Goal: Task Accomplishment & Management: Complete application form

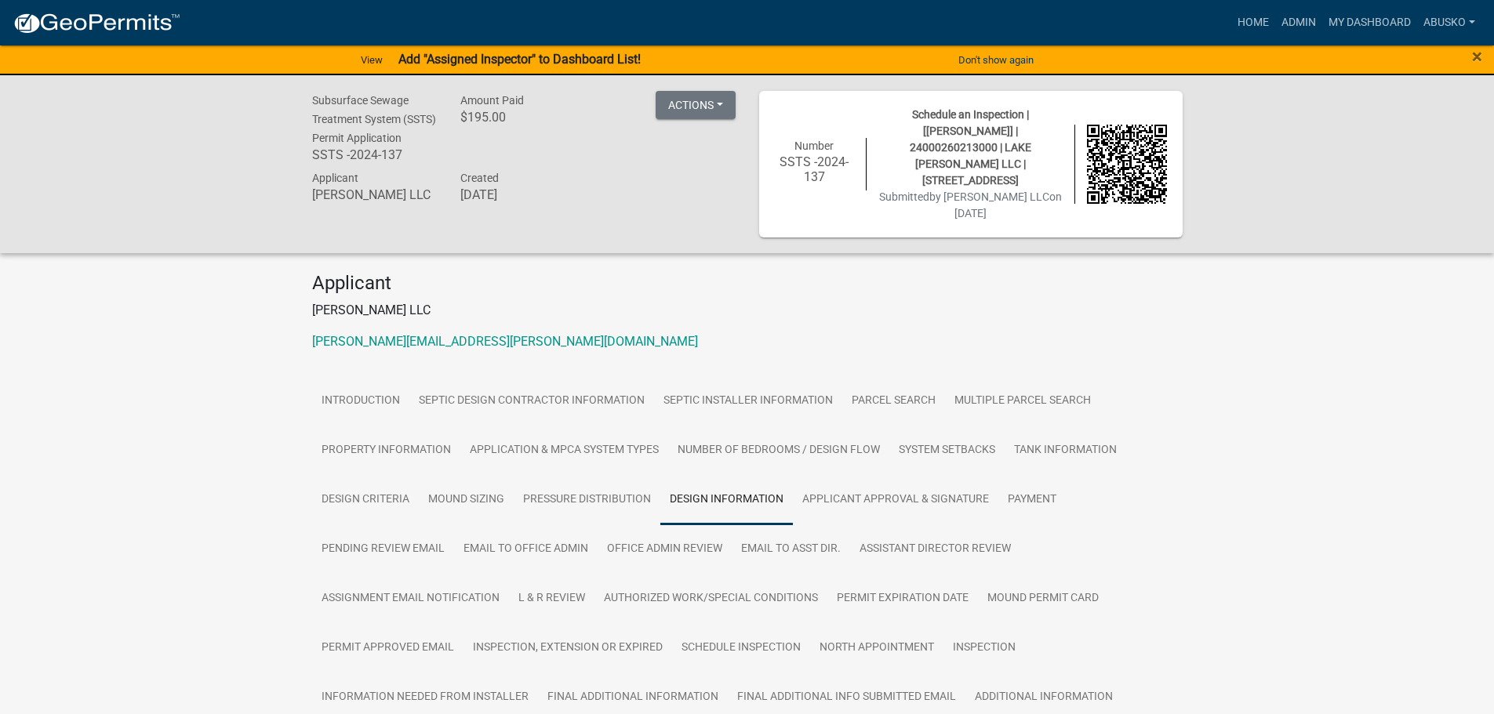
scroll to position [373, 0]
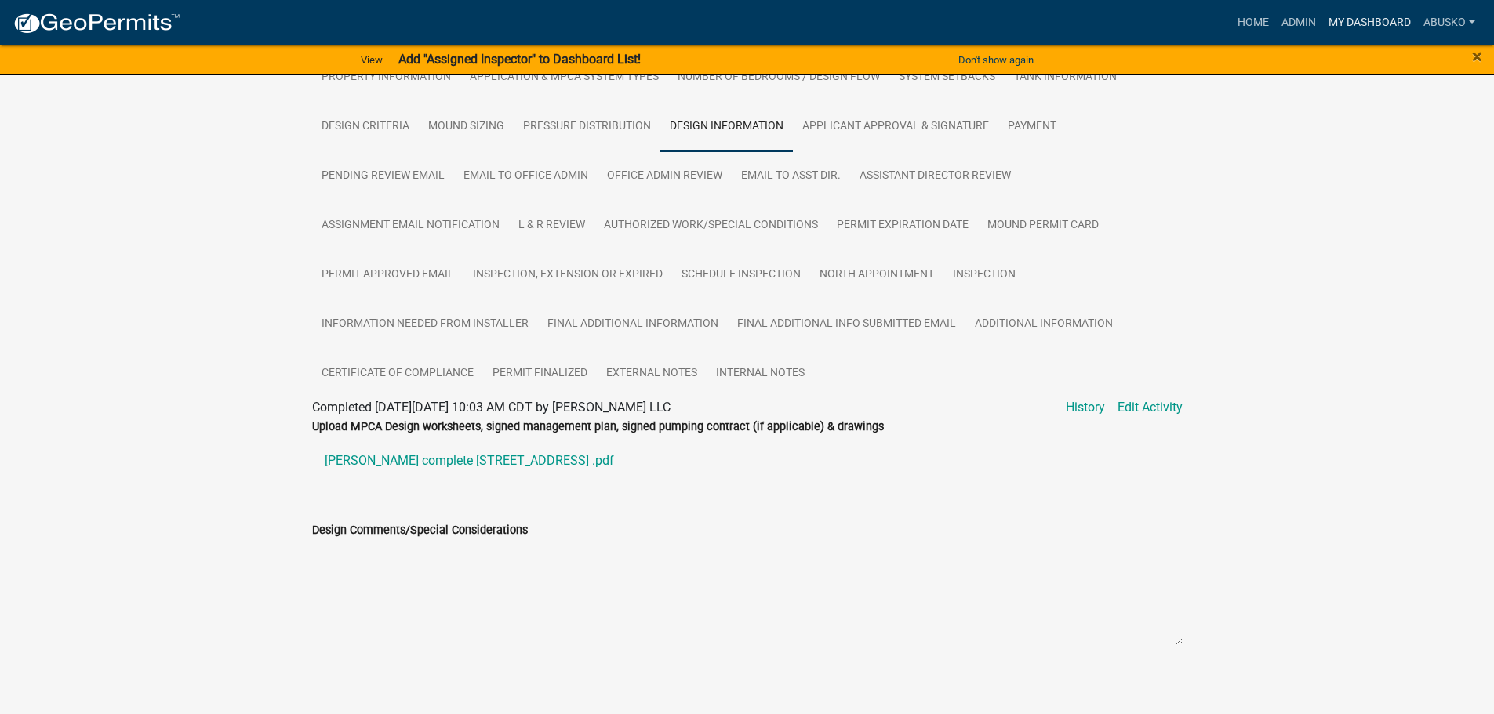
click at [1365, 13] on link "My Dashboard" at bounding box center [1369, 23] width 95 height 30
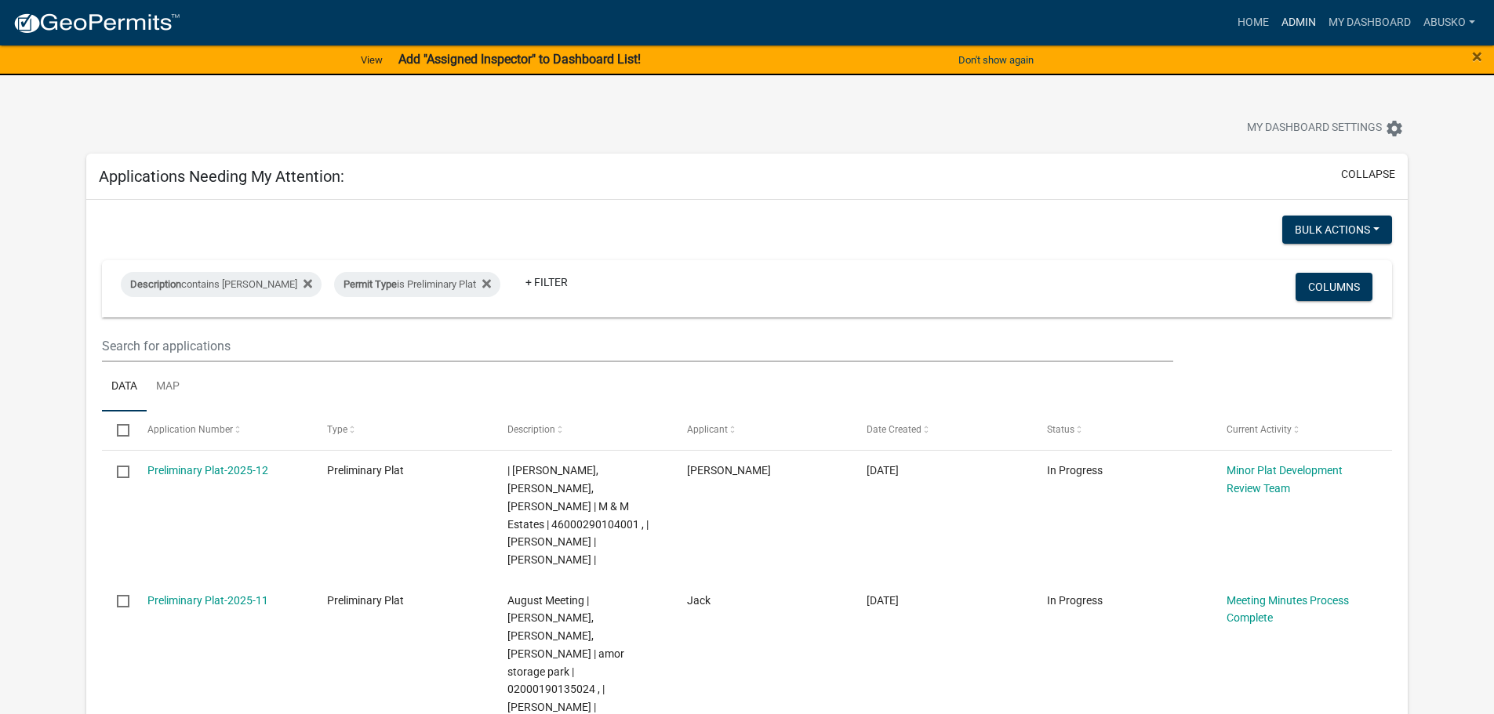
click at [1304, 22] on link "Admin" at bounding box center [1298, 23] width 47 height 30
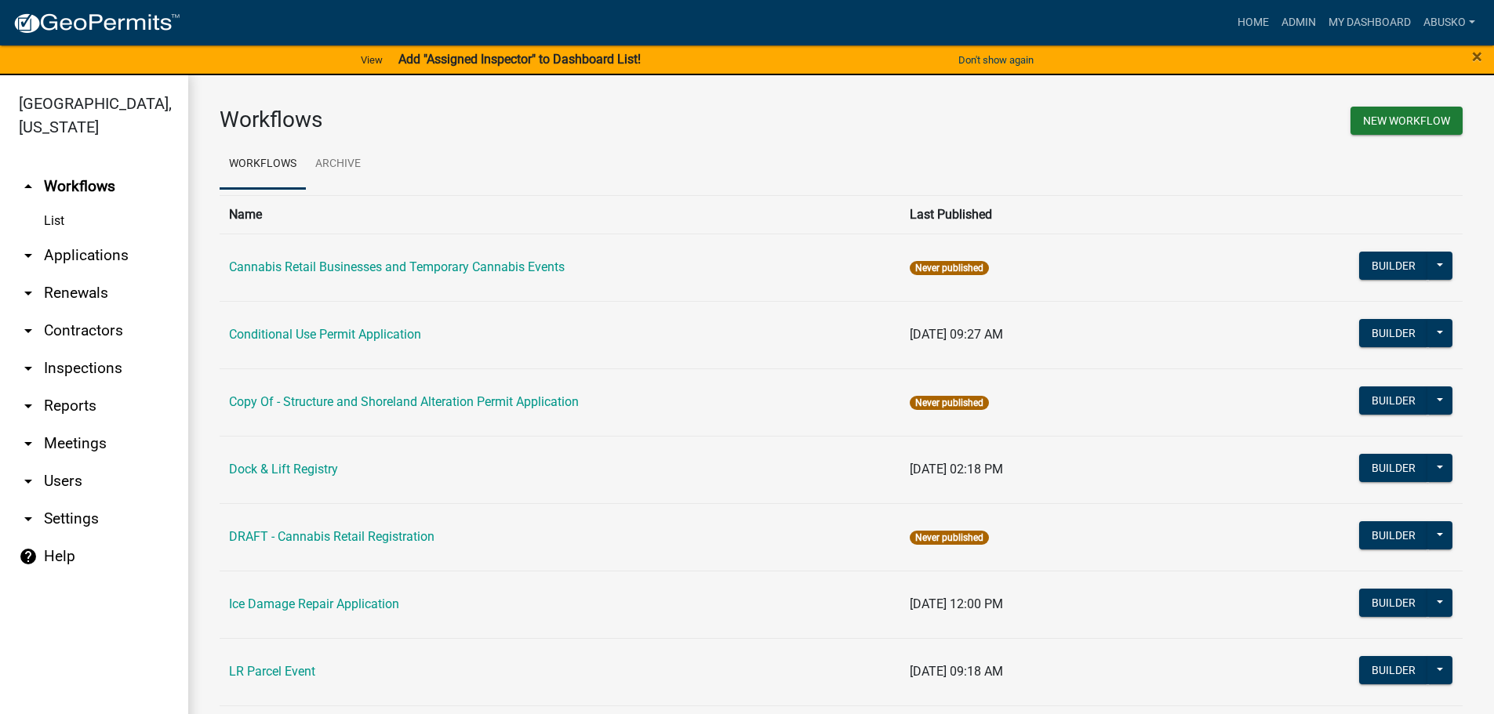
click at [99, 258] on link "arrow_drop_down Applications" at bounding box center [94, 256] width 188 height 38
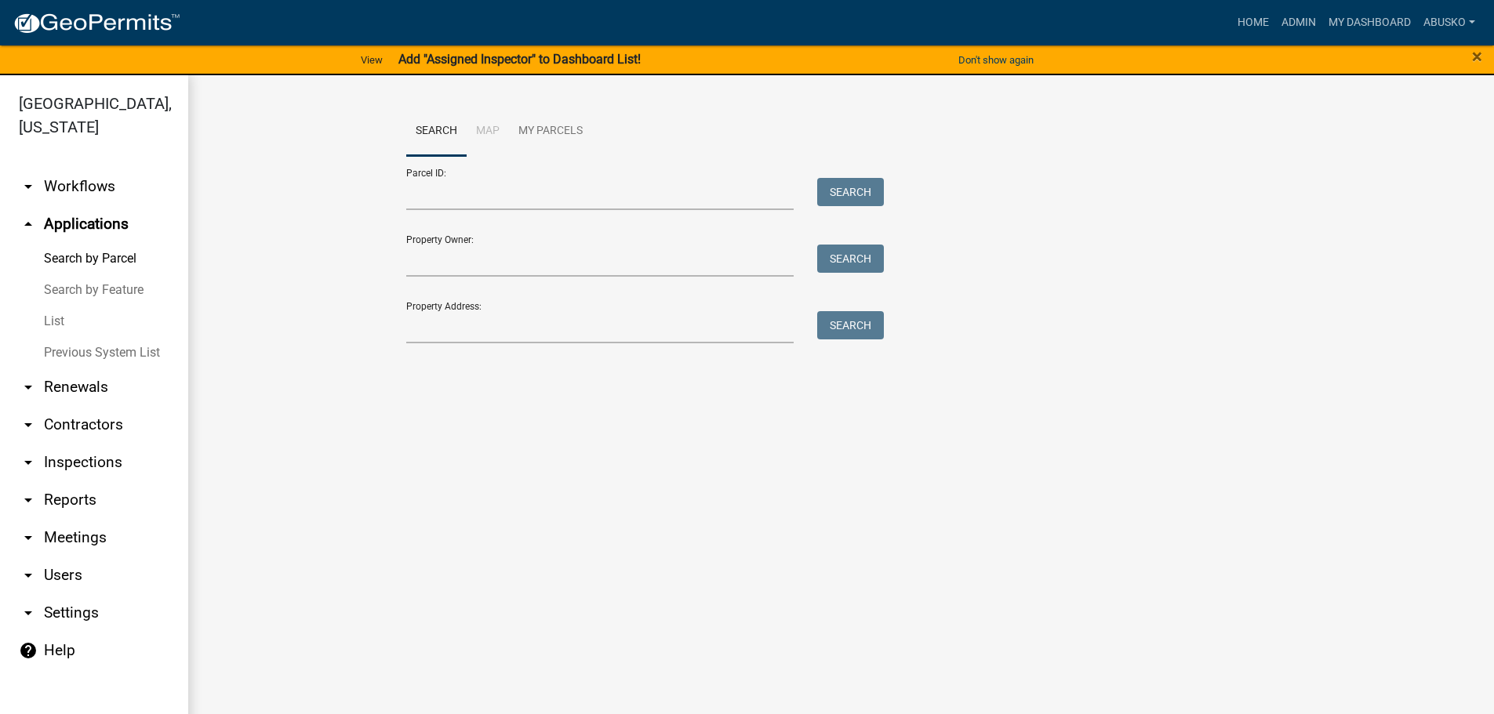
click at [85, 231] on link "arrow_drop_up Applications" at bounding box center [94, 224] width 188 height 38
click at [89, 176] on link "arrow_drop_down Workflows" at bounding box center [94, 187] width 188 height 38
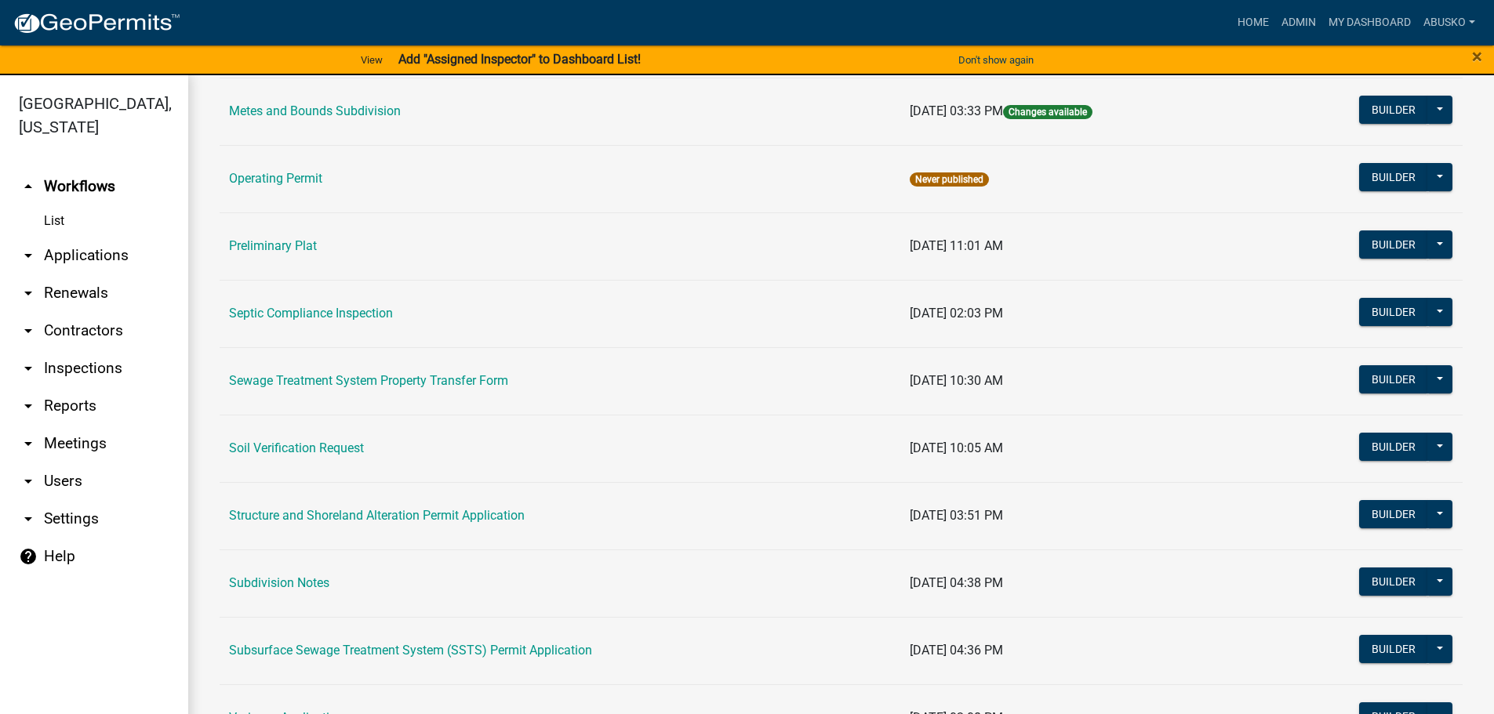
scroll to position [706, 0]
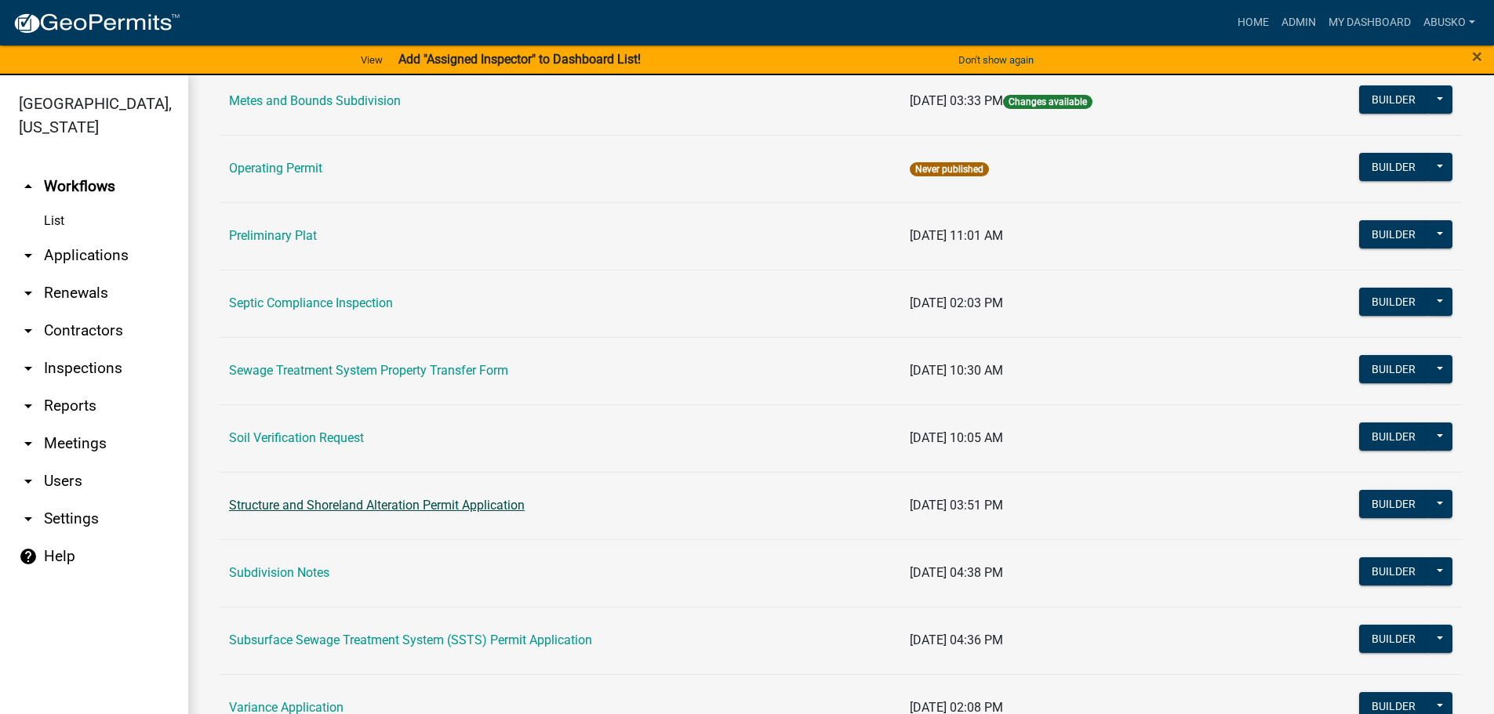
click at [369, 510] on link "Structure and Shoreland Alteration Permit Application" at bounding box center [377, 505] width 296 height 15
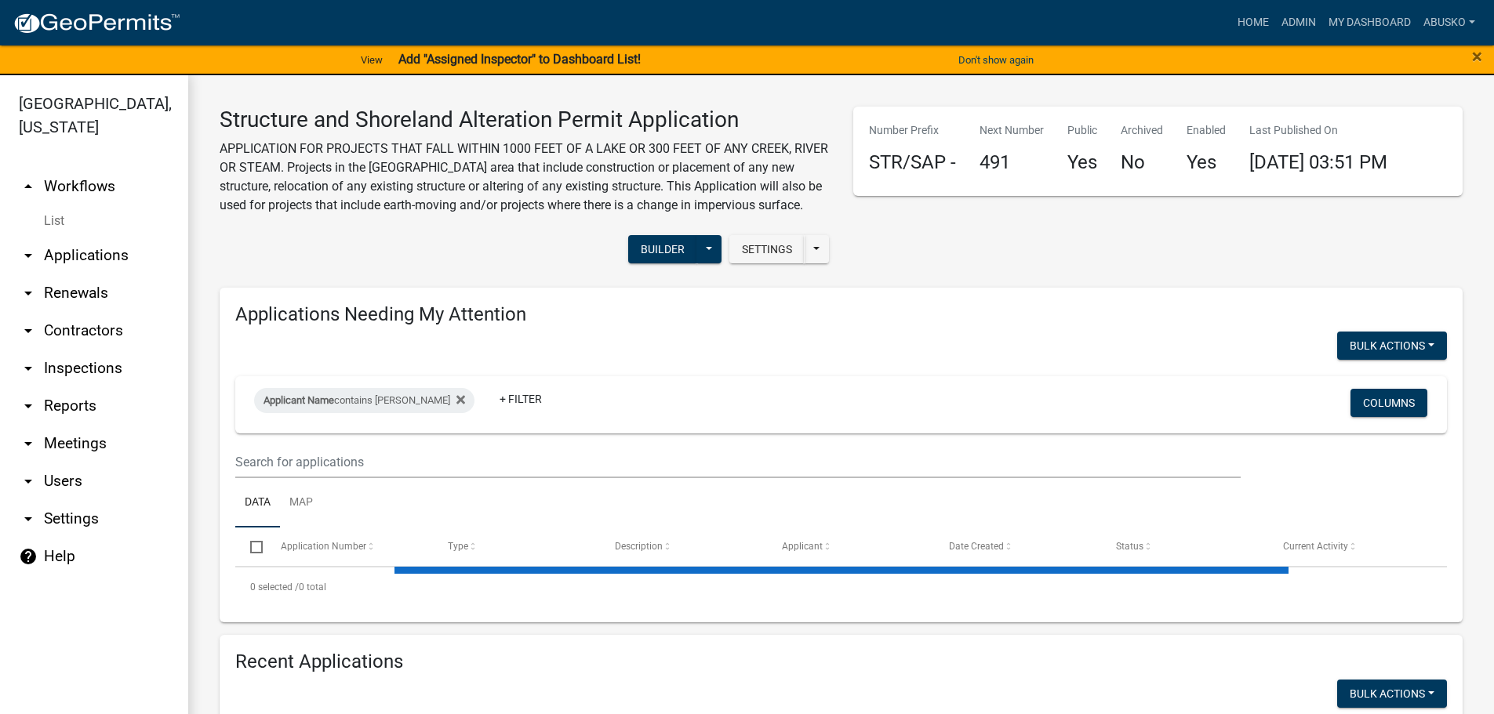
select select "3: 100"
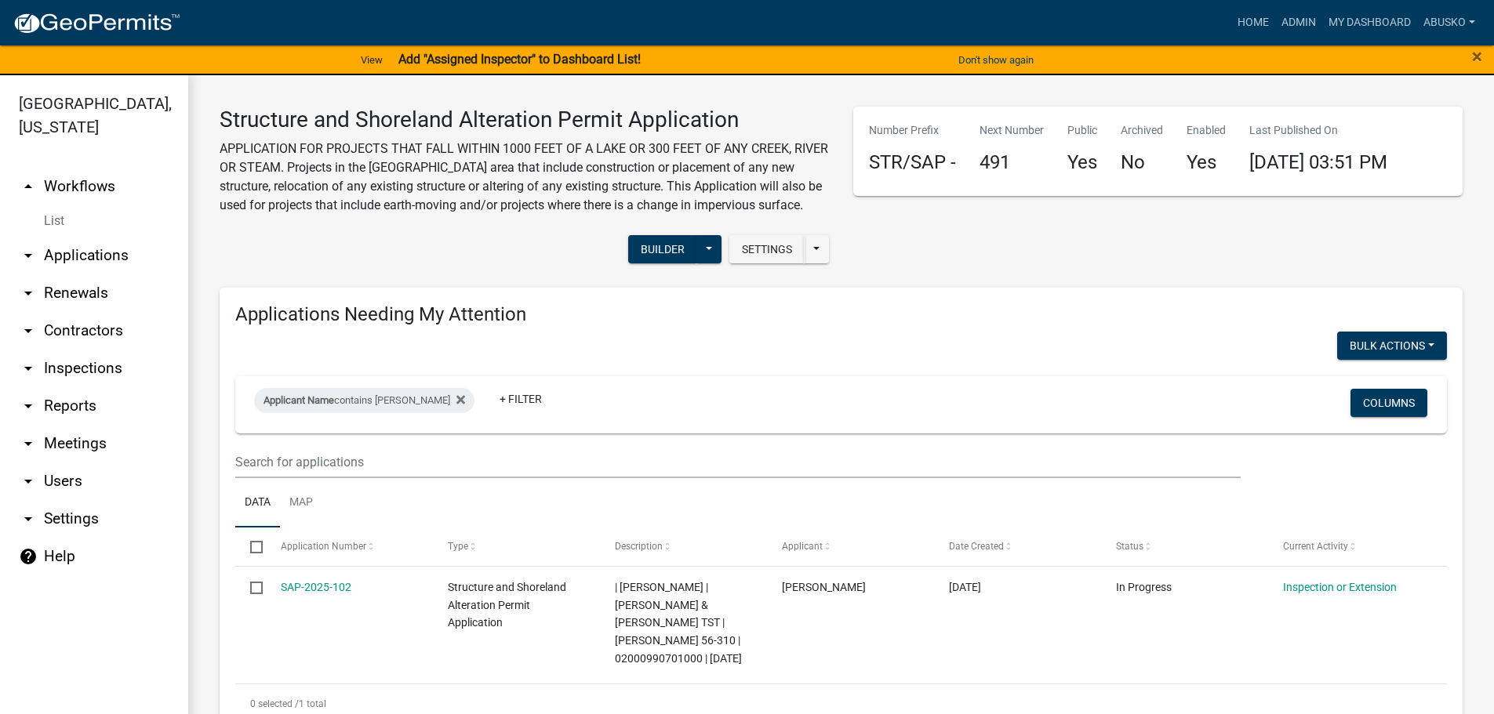
scroll to position [470, 0]
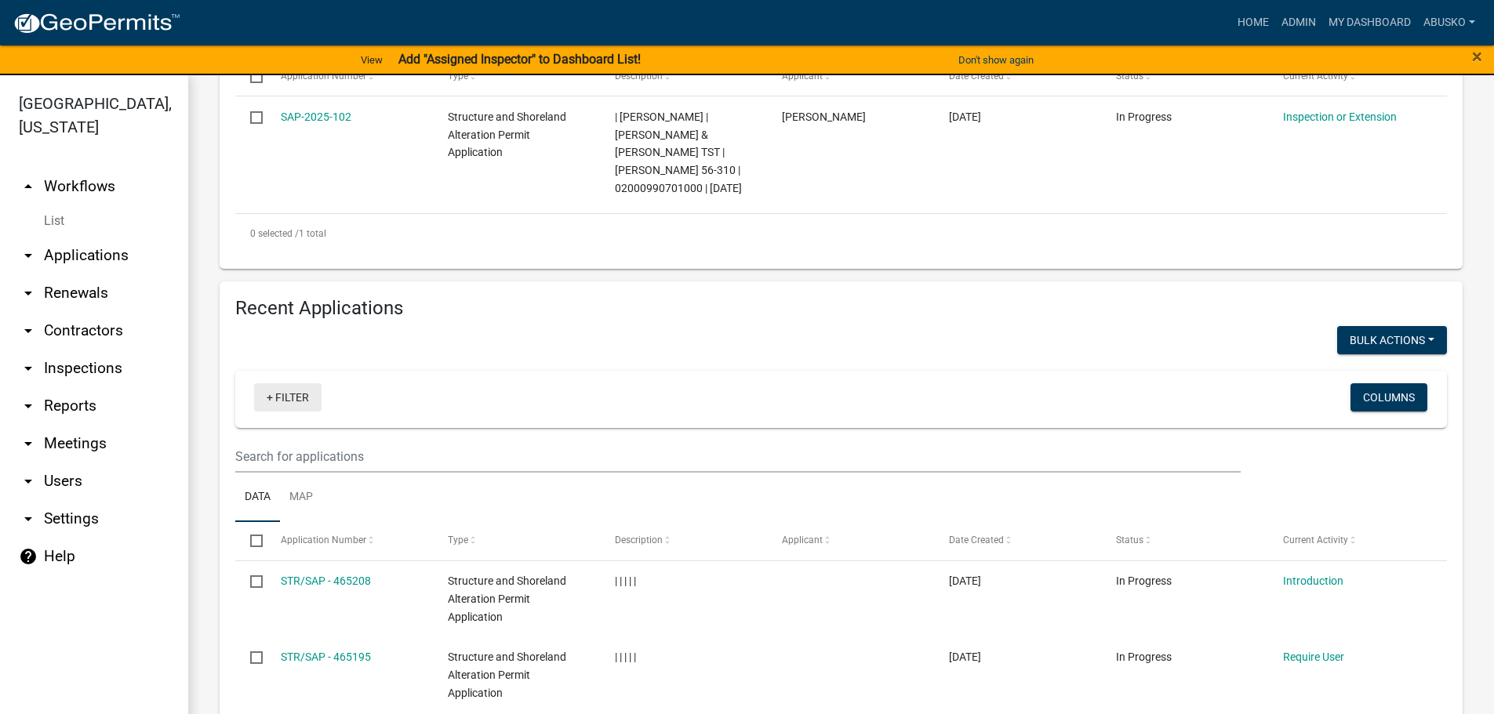
click at [295, 412] on link "+ Filter" at bounding box center [287, 397] width 67 height 28
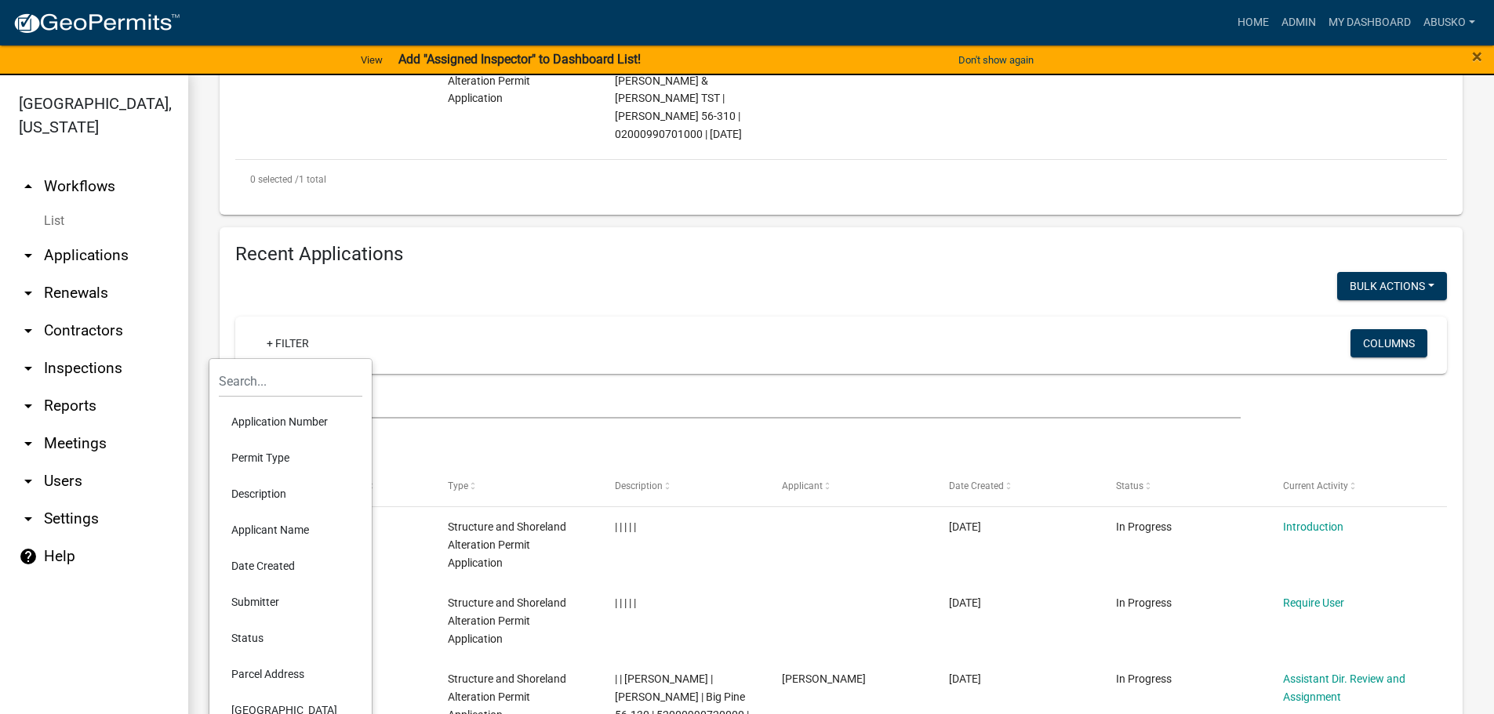
scroll to position [549, 0]
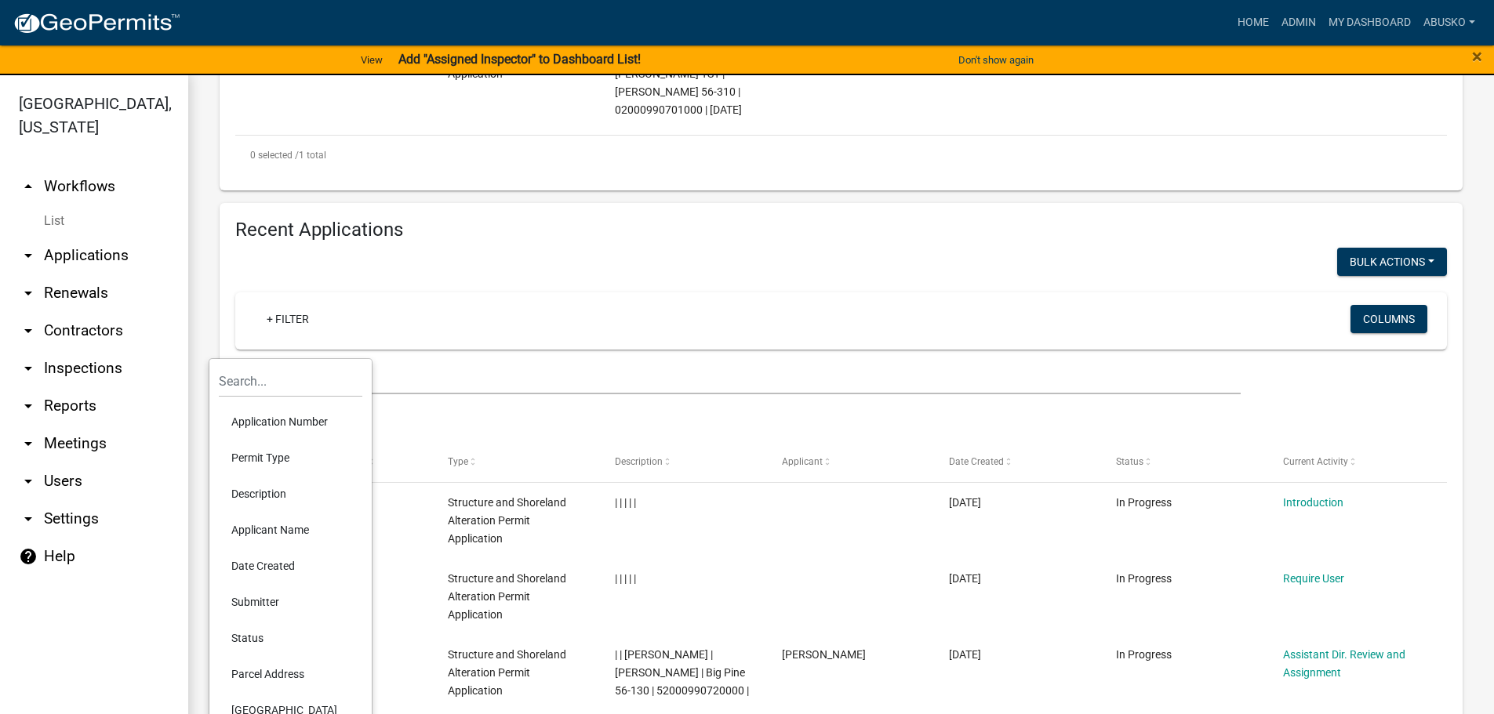
click at [284, 532] on li "Applicant Name" at bounding box center [290, 530] width 143 height 36
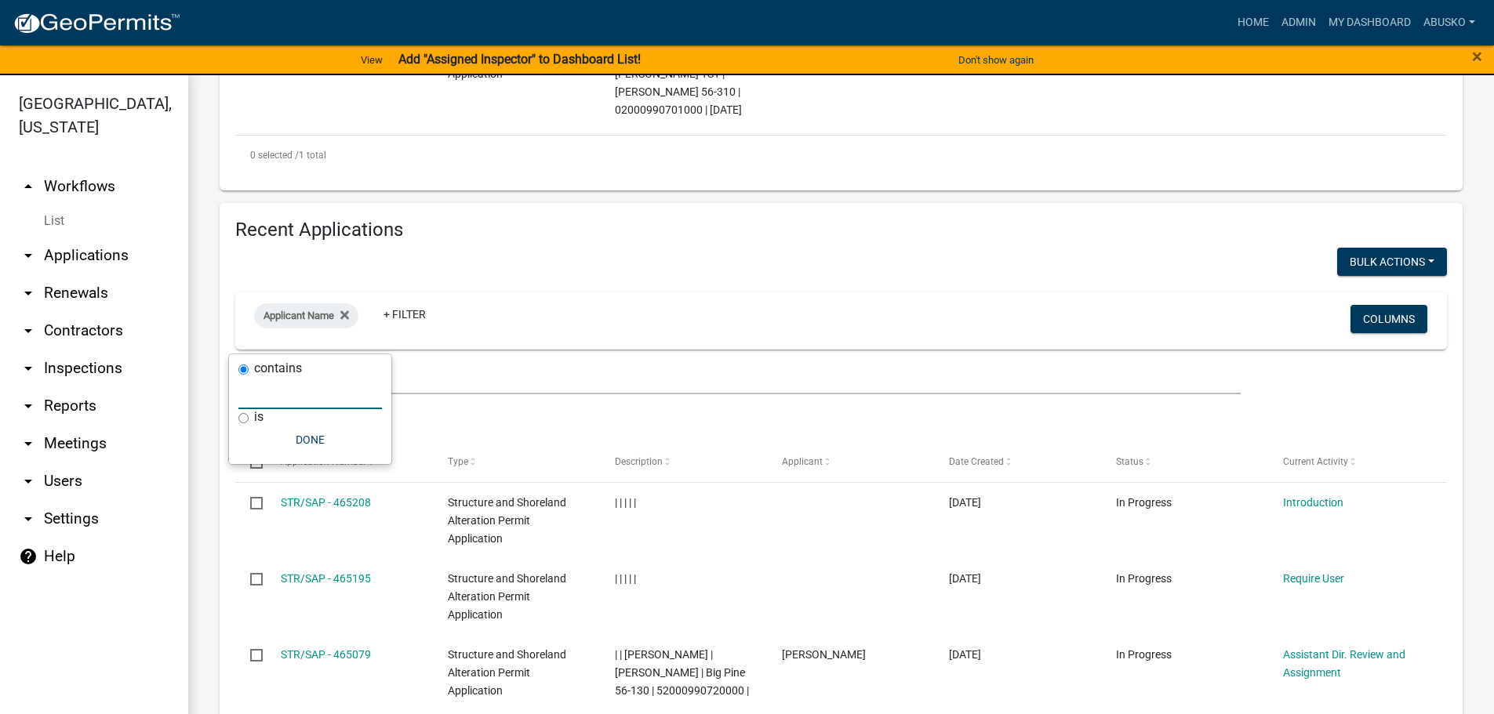
click at [347, 396] on input "text" at bounding box center [309, 393] width 143 height 32
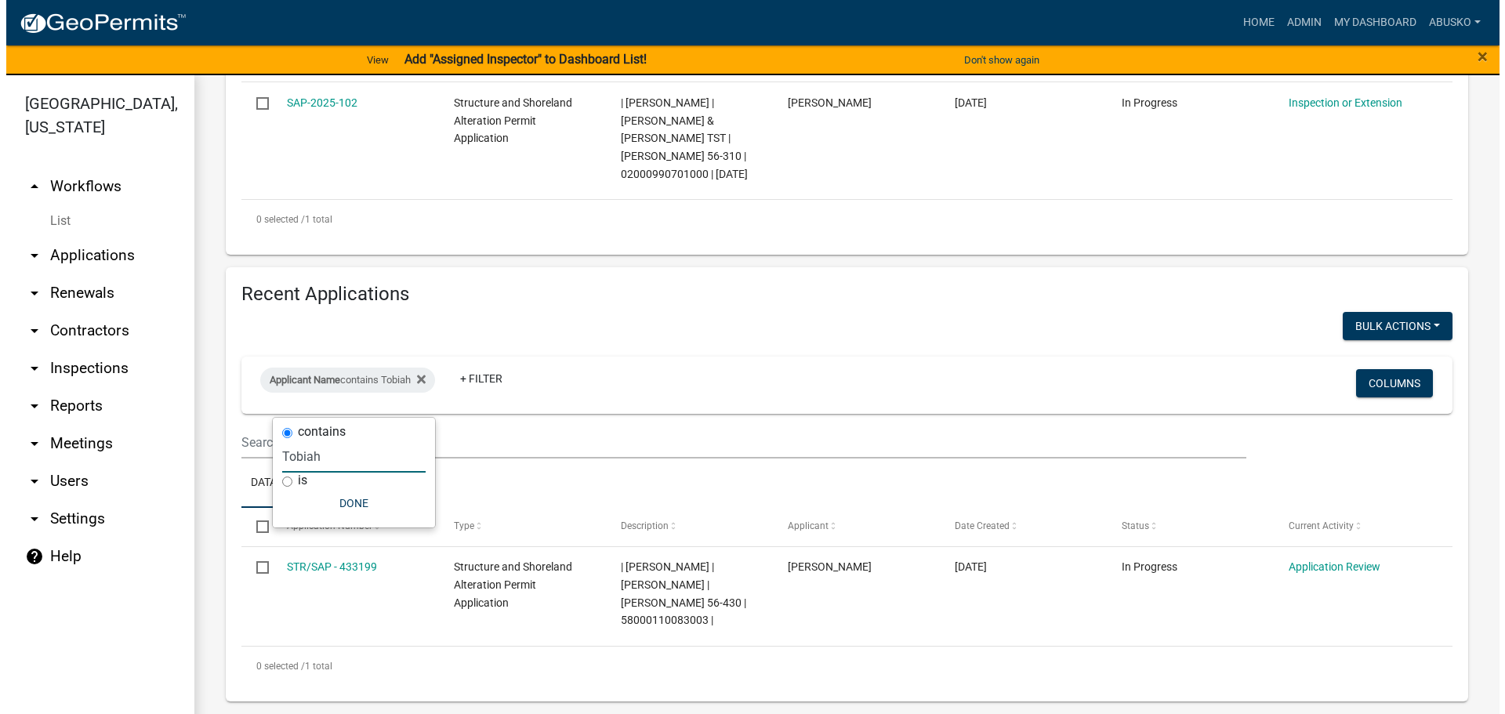
scroll to position [485, 0]
type input "Tobiah"
click at [612, 485] on ul "Data Map" at bounding box center [840, 483] width 1211 height 49
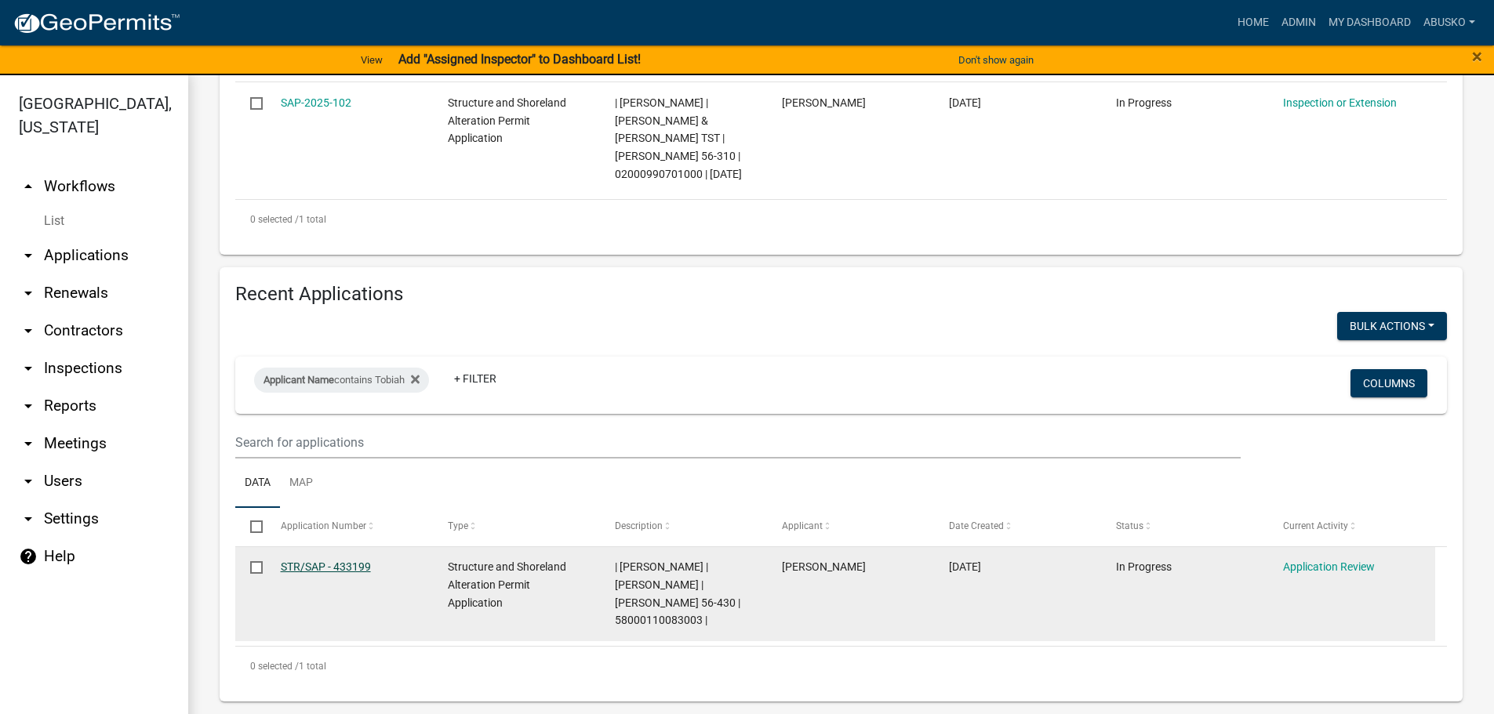
click at [331, 573] on link "STR/SAP - 433199" at bounding box center [326, 567] width 90 height 13
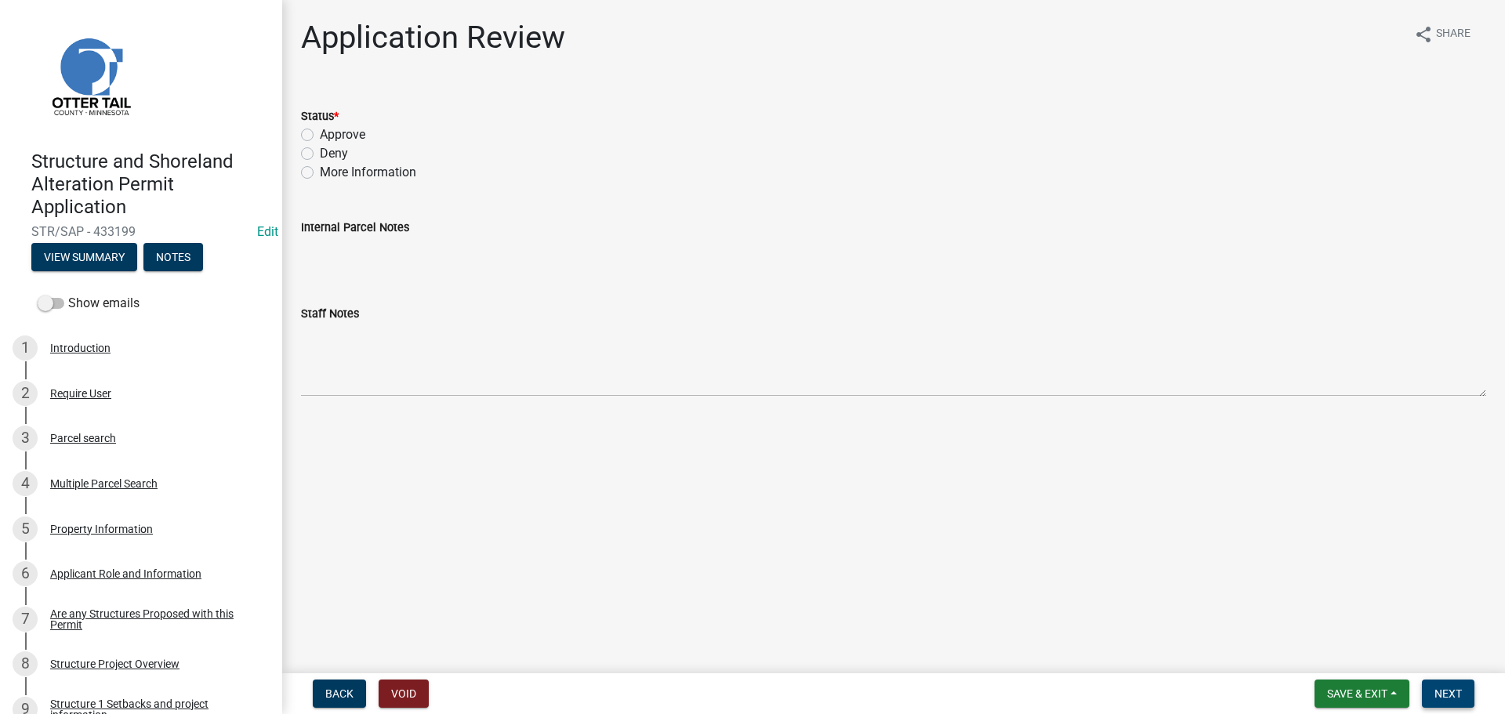
drag, startPoint x: 1441, startPoint y: 688, endPoint x: 1434, endPoint y: 682, distance: 8.9
click at [1435, 684] on button "Next" at bounding box center [1448, 694] width 53 height 28
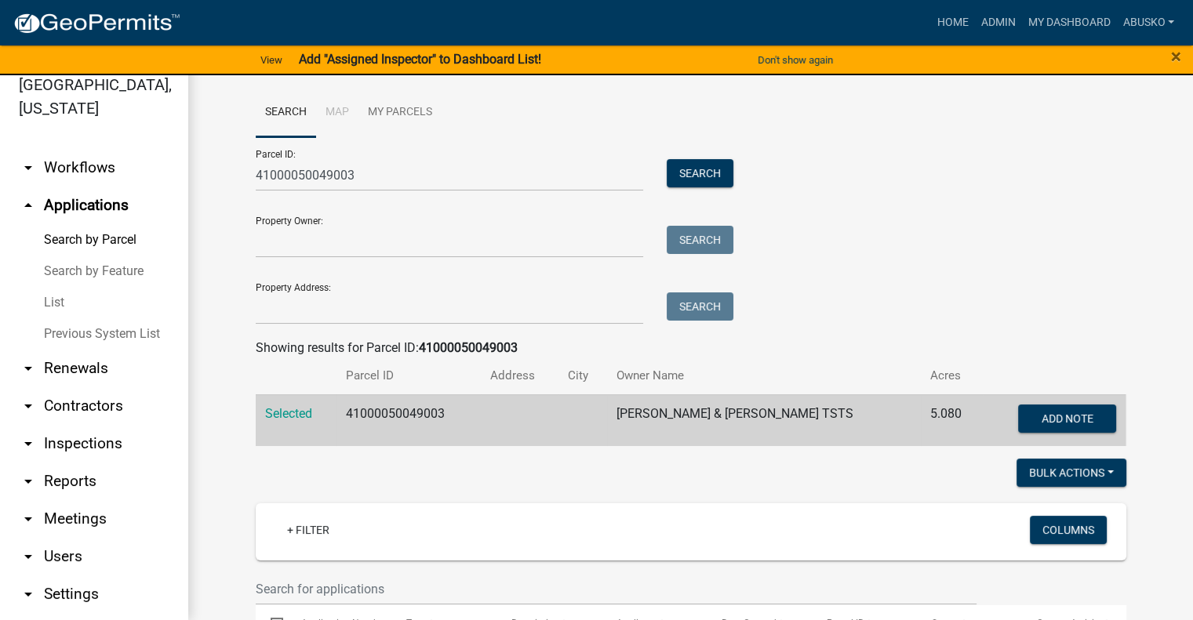
scroll to position [421, 0]
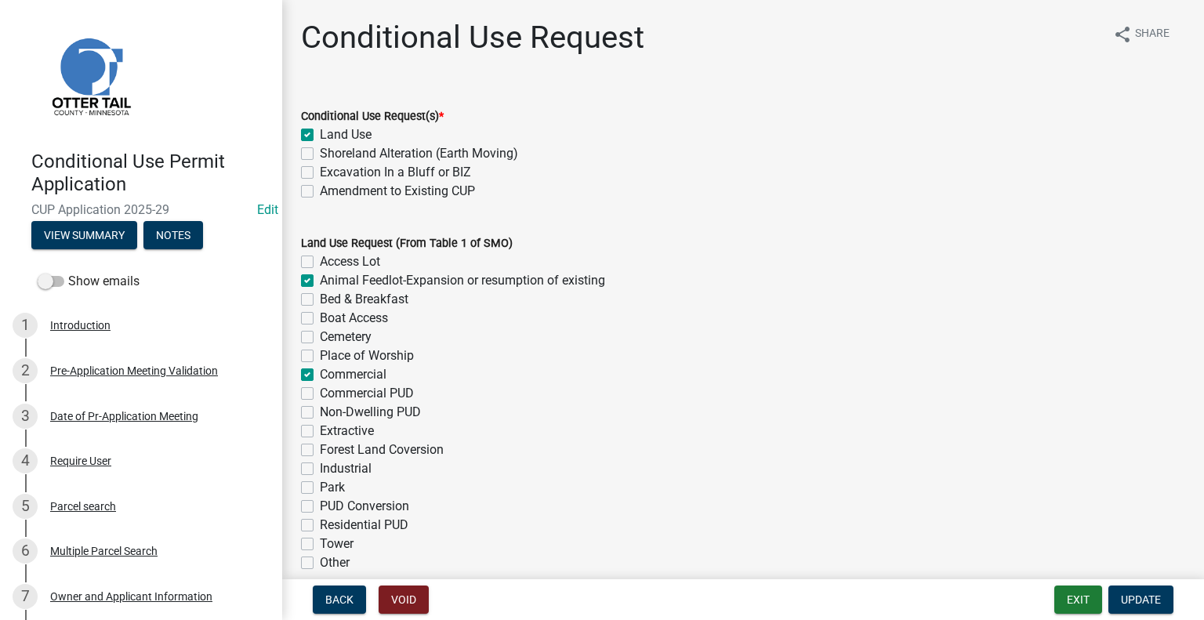
select select "40d0c955-8948-4bcf-b6e0-7d68504e2e4d"
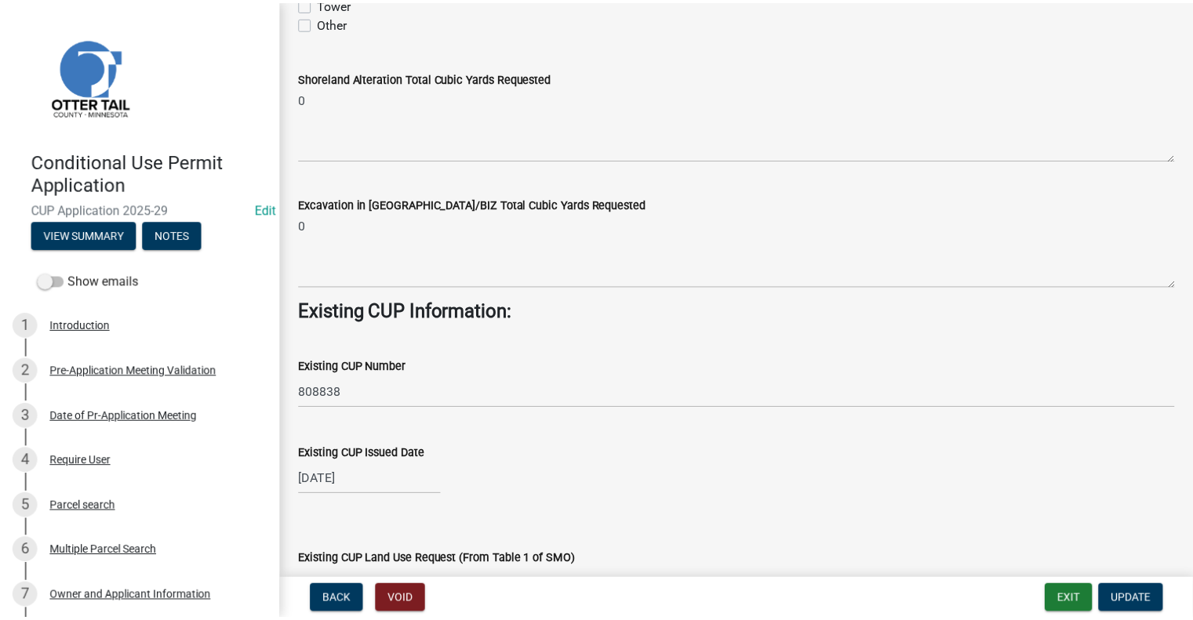
scroll to position [246, 0]
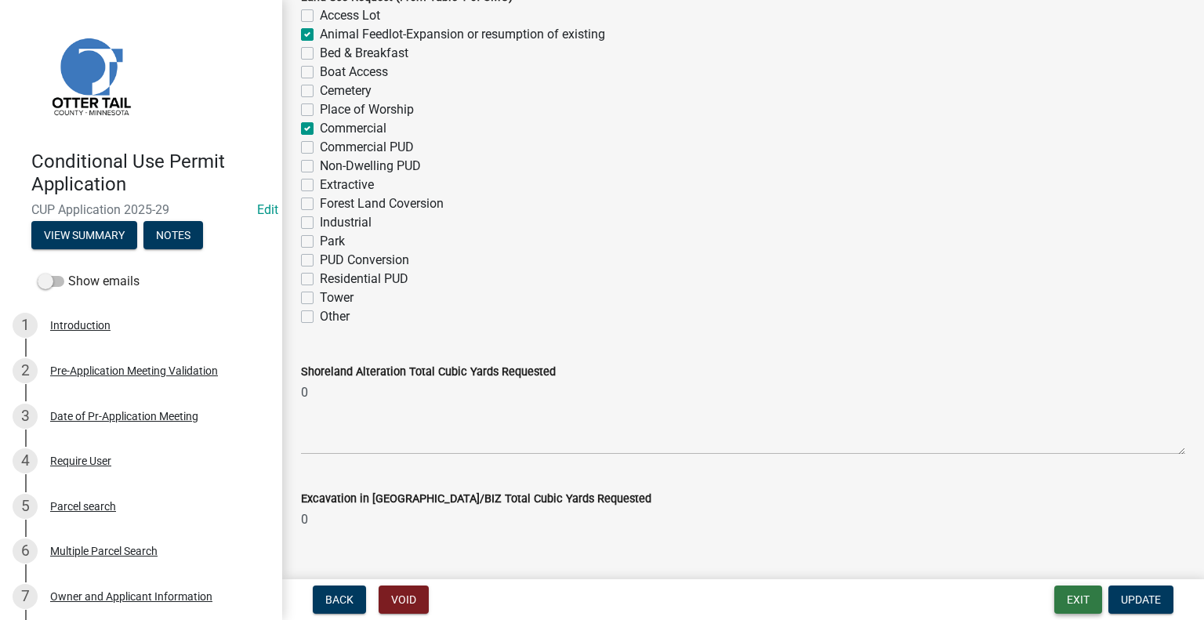
click at [1064, 595] on button "Exit" at bounding box center [1079, 600] width 48 height 28
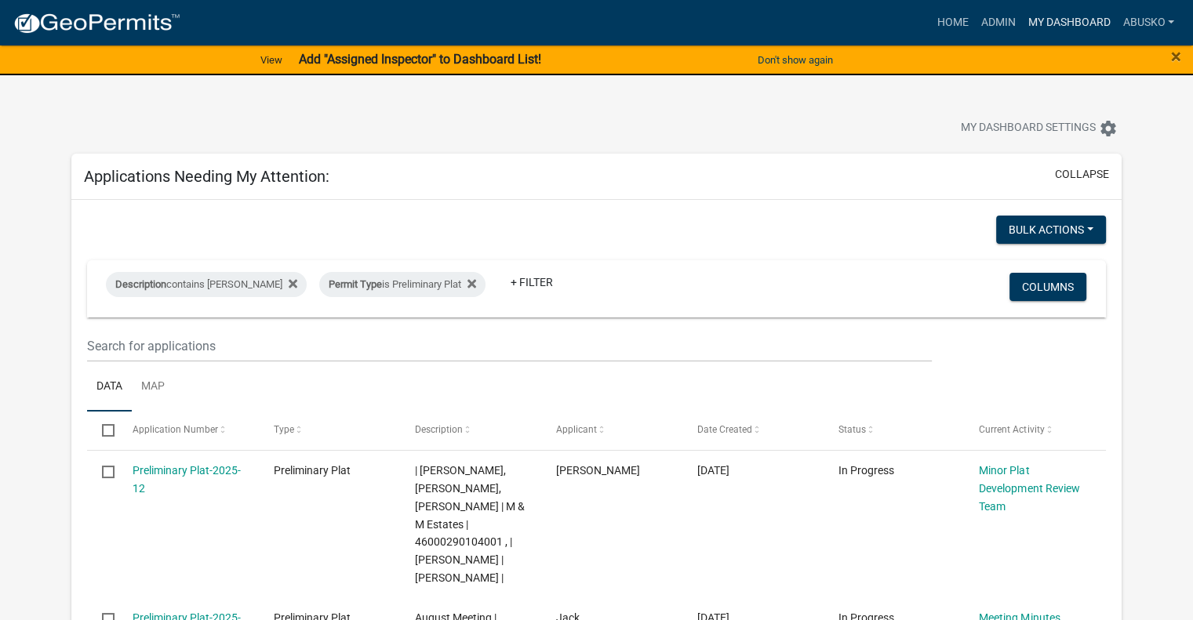
click at [1064, 21] on link "My Dashboard" at bounding box center [1068, 23] width 95 height 30
click at [467, 281] on icon at bounding box center [471, 284] width 9 height 13
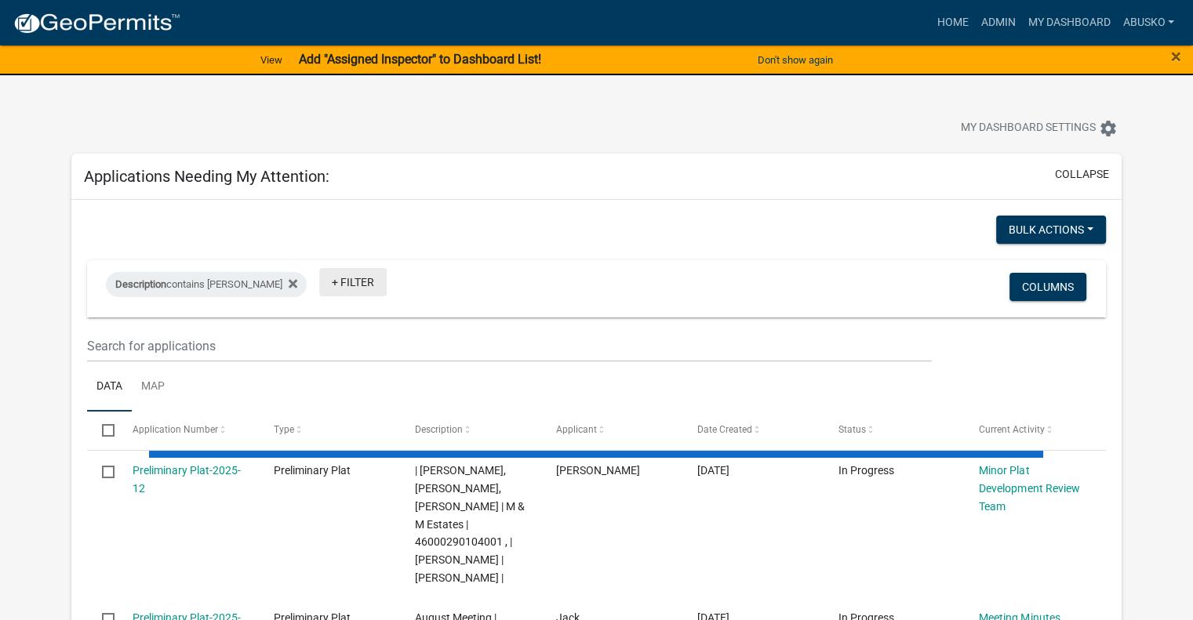
click at [319, 277] on link "+ Filter" at bounding box center [352, 282] width 67 height 28
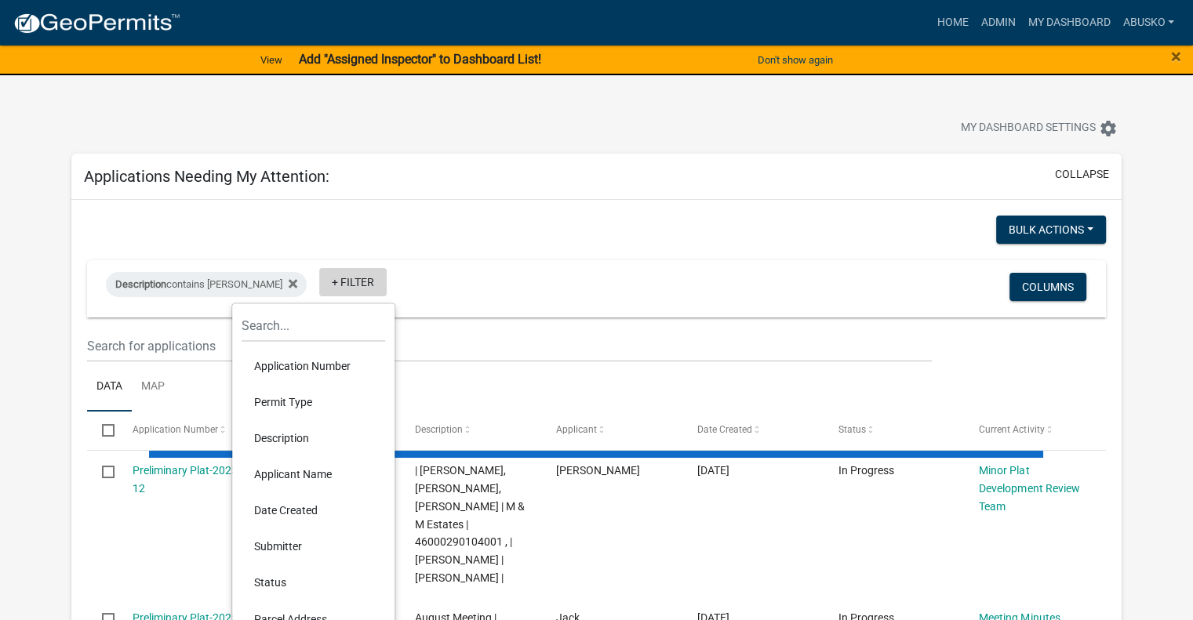
select select "1: 25"
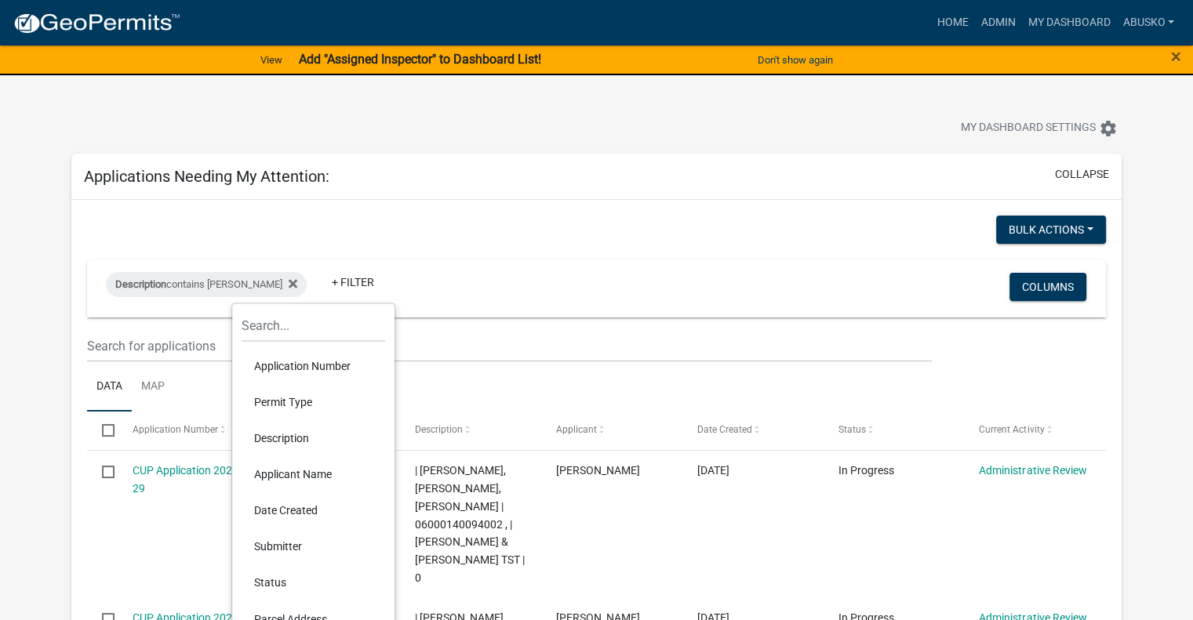
click at [298, 405] on li "Permit Type" at bounding box center [312, 402] width 143 height 36
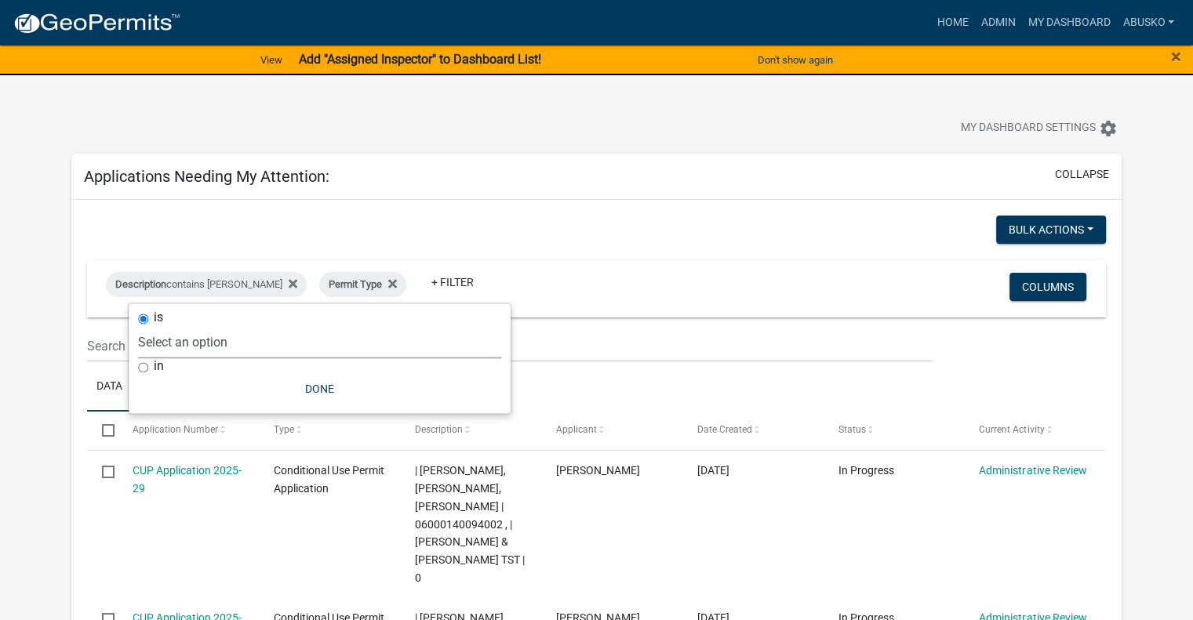
click at [231, 338] on select "Select an option Building Contractor / Excavators (Registration) Building Contr…" at bounding box center [319, 342] width 363 height 32
select select "6e4aec68-bfe6-4728-abf4-01362d967f60"
click at [223, 326] on select "Select an option Building Contractor / Excavators (Registration) Building Contr…" at bounding box center [319, 342] width 363 height 32
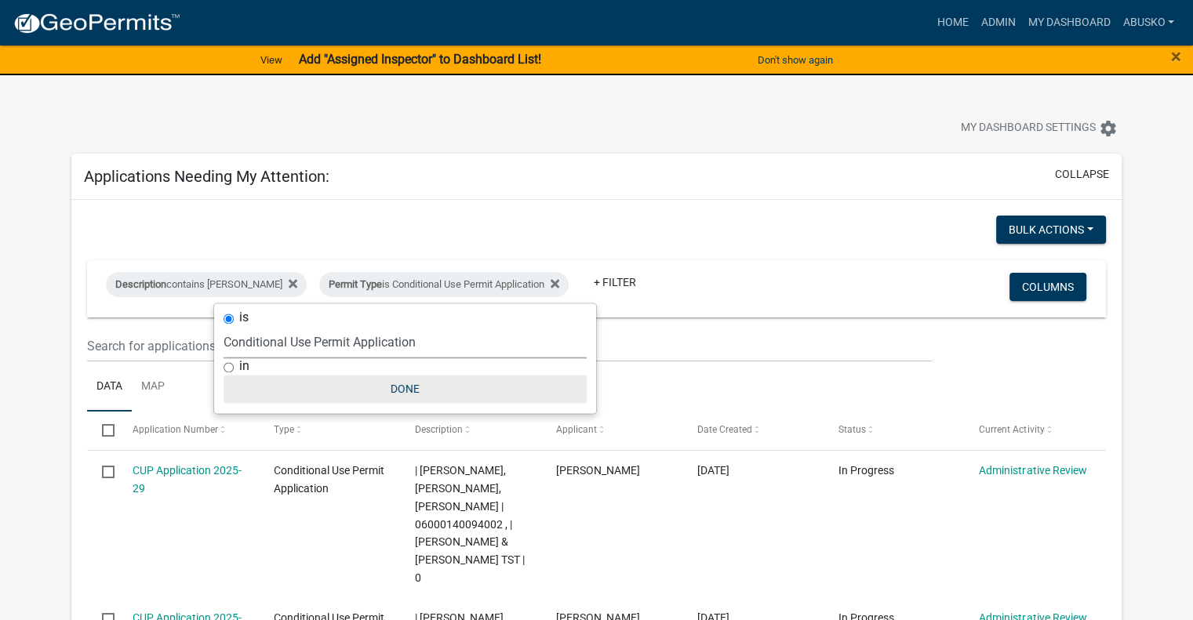
click at [407, 385] on button "Done" at bounding box center [404, 389] width 363 height 28
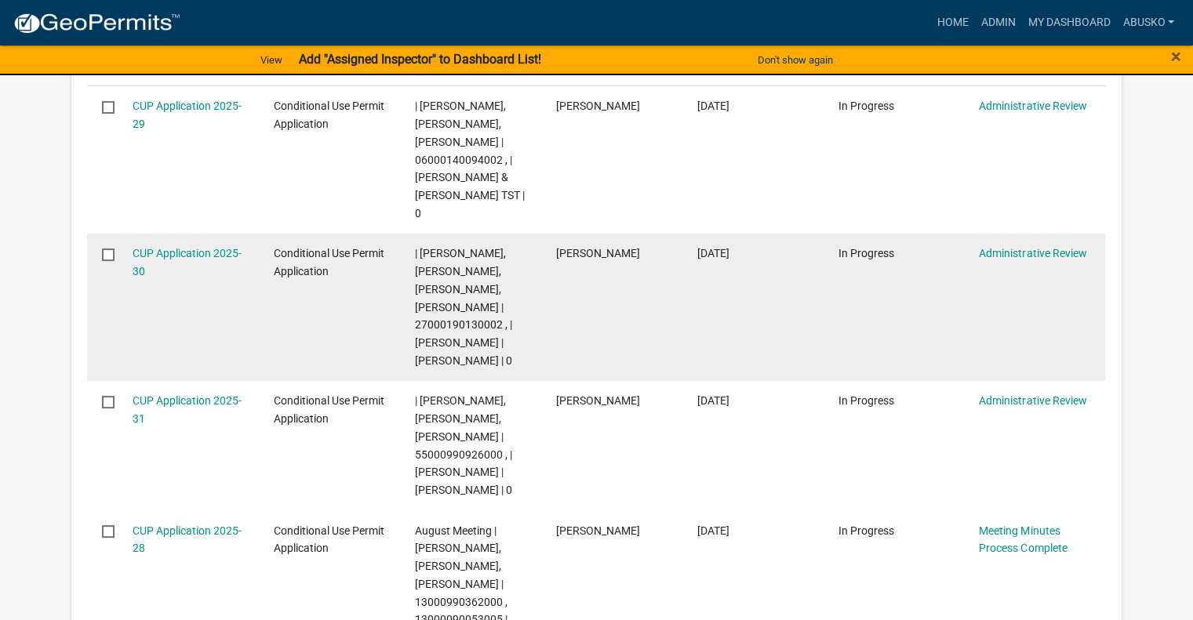
scroll to position [392, 0]
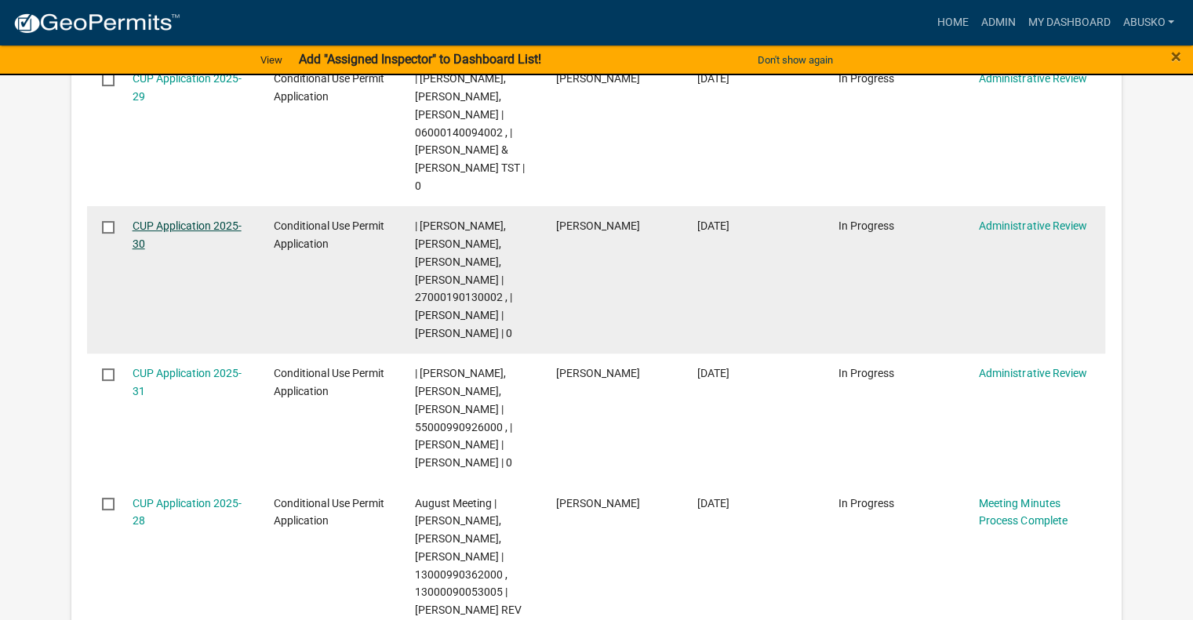
click at [182, 220] on link "CUP Application 2025-30" at bounding box center [187, 235] width 109 height 31
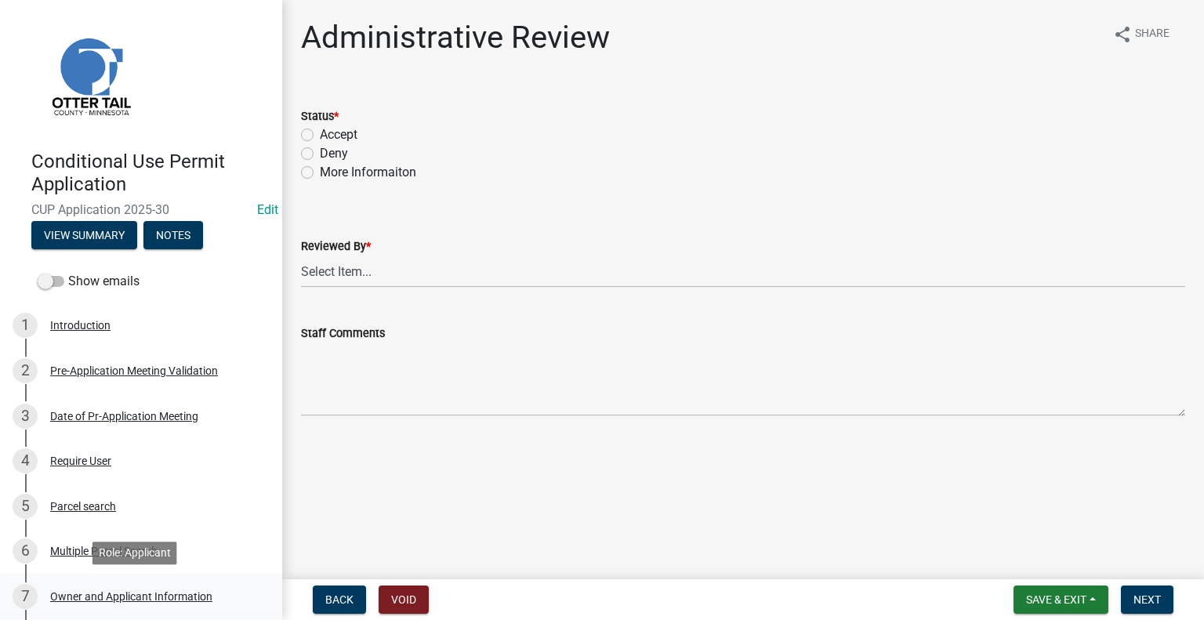
click at [98, 587] on div "7 Owner and Applicant Information" at bounding box center [135, 596] width 245 height 25
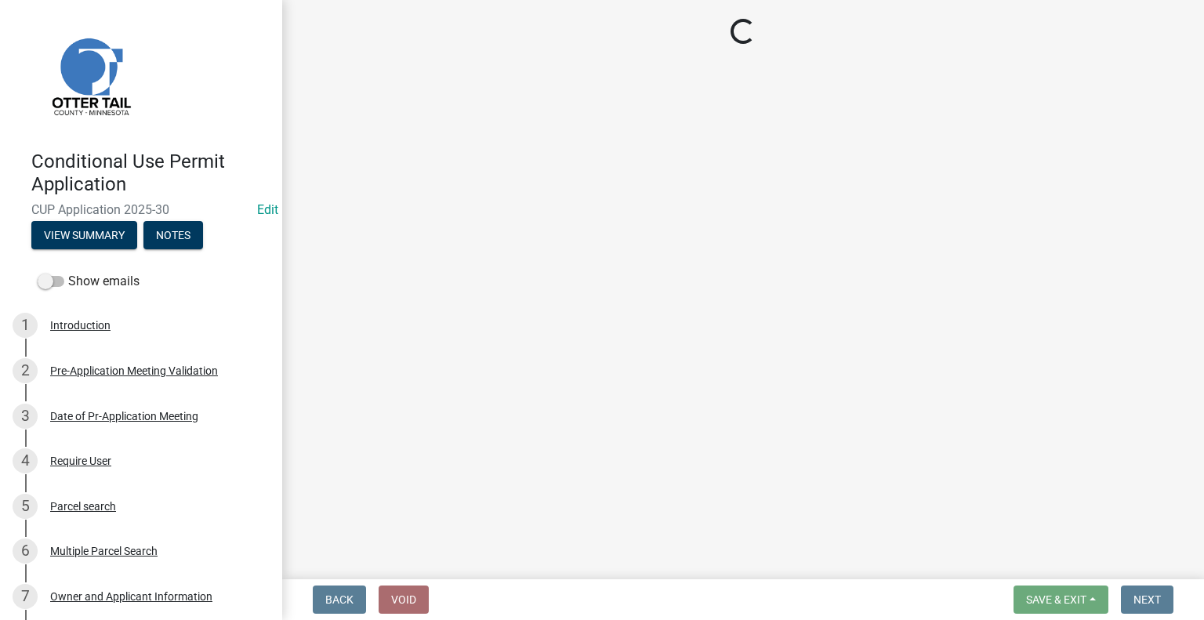
select select "8eb33e25-b777-401d-8aef-48673f52e970"
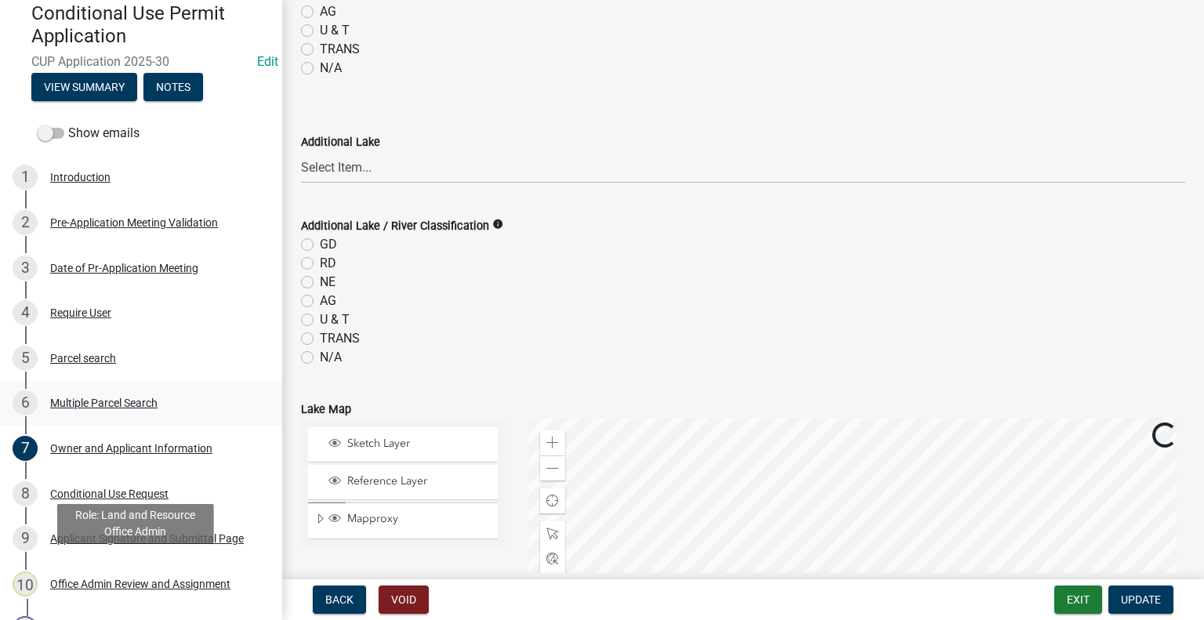
scroll to position [157, 0]
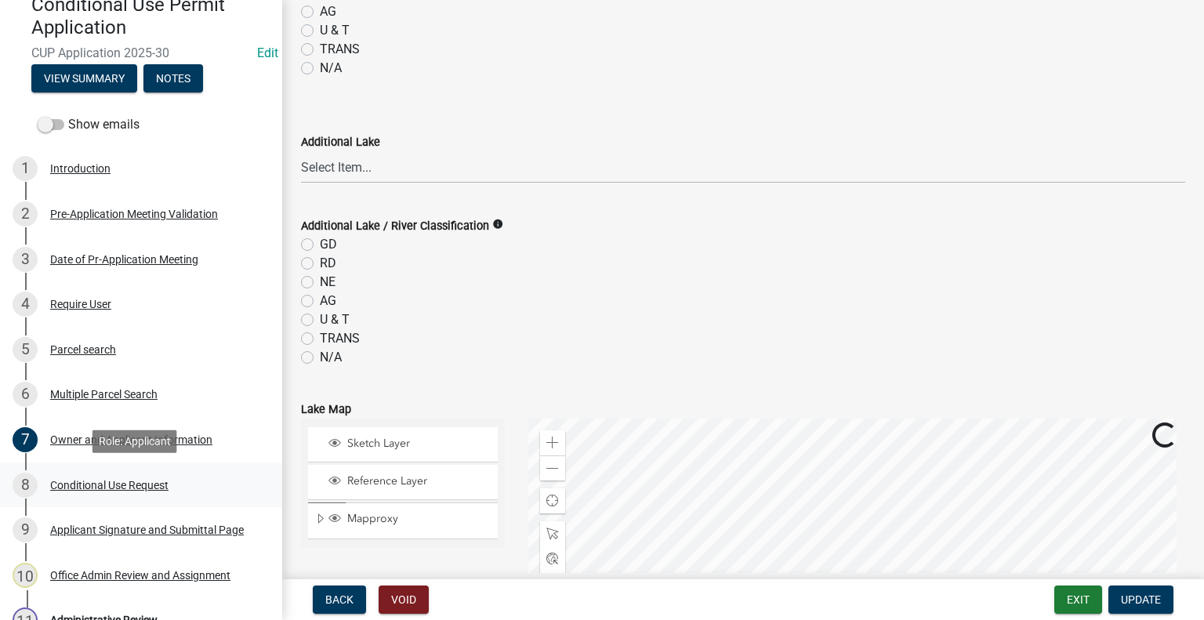
click at [94, 491] on div "Conditional Use Request" at bounding box center [109, 485] width 118 height 11
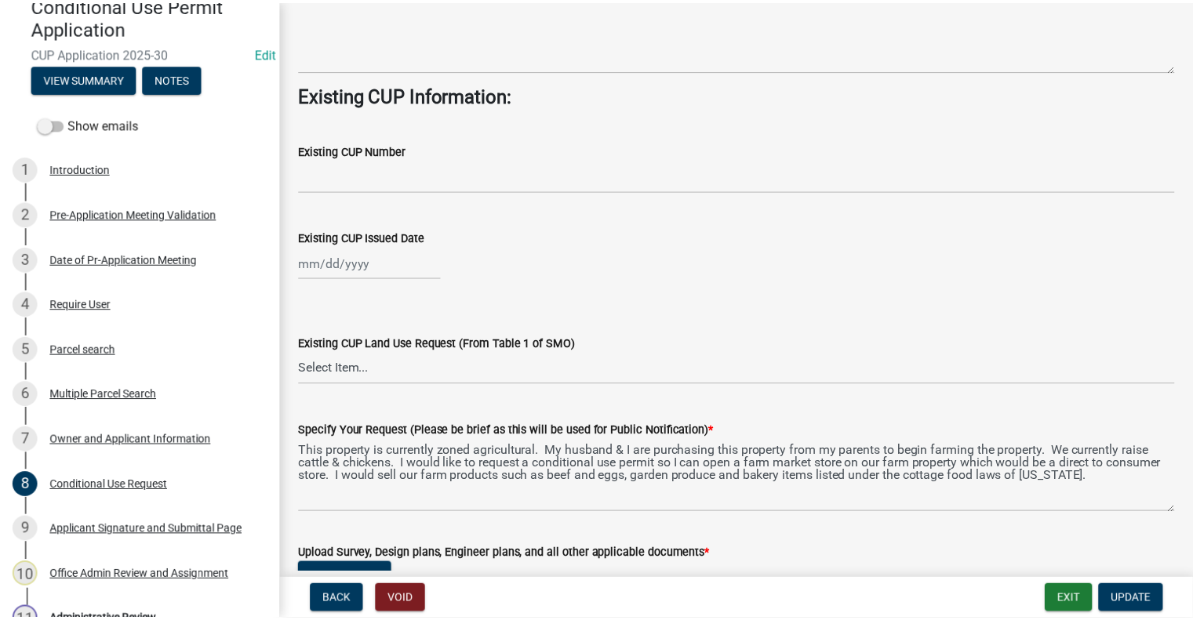
scroll to position [784, 0]
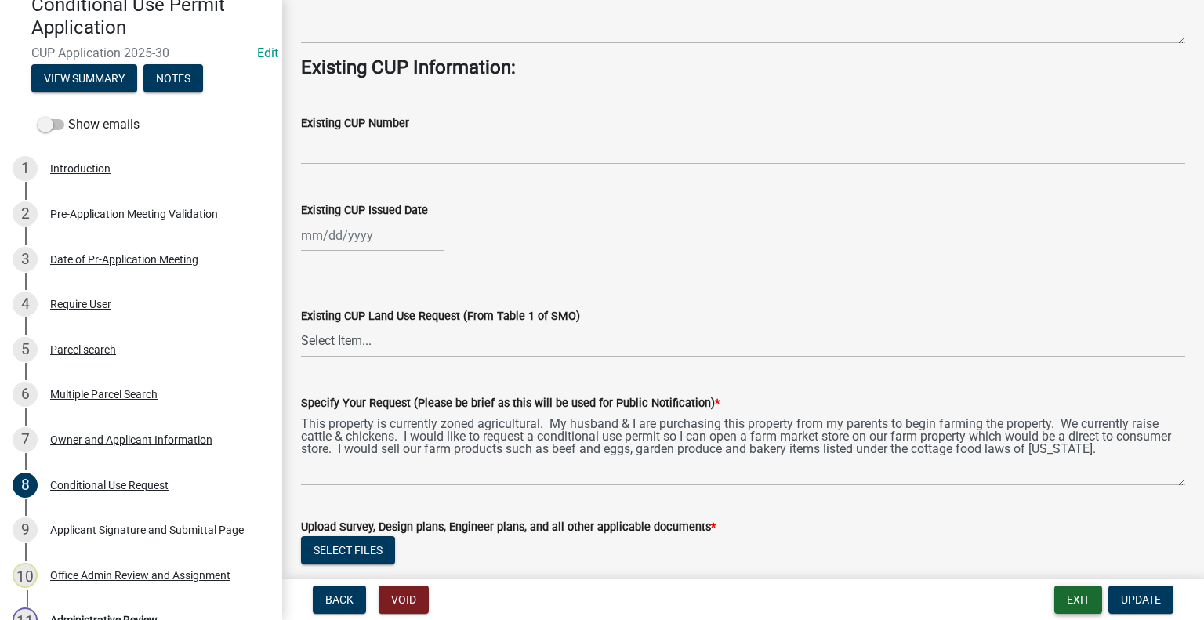
click at [1077, 608] on button "Exit" at bounding box center [1079, 600] width 48 height 28
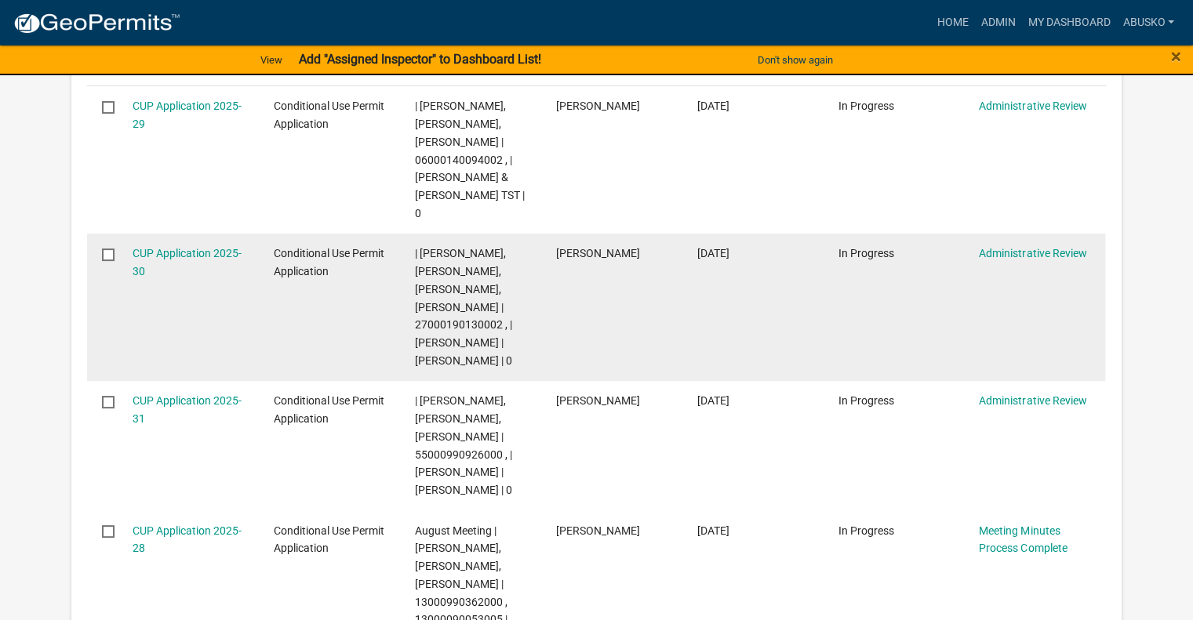
scroll to position [443, 0]
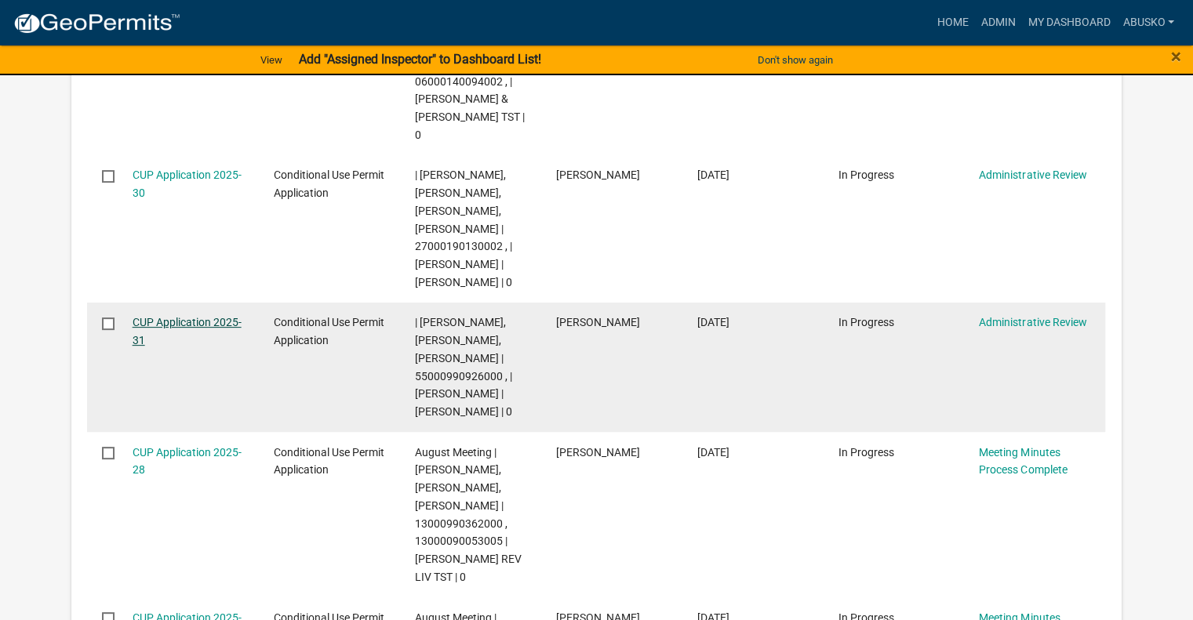
click at [215, 325] on link "CUP Application 2025-31" at bounding box center [187, 331] width 109 height 31
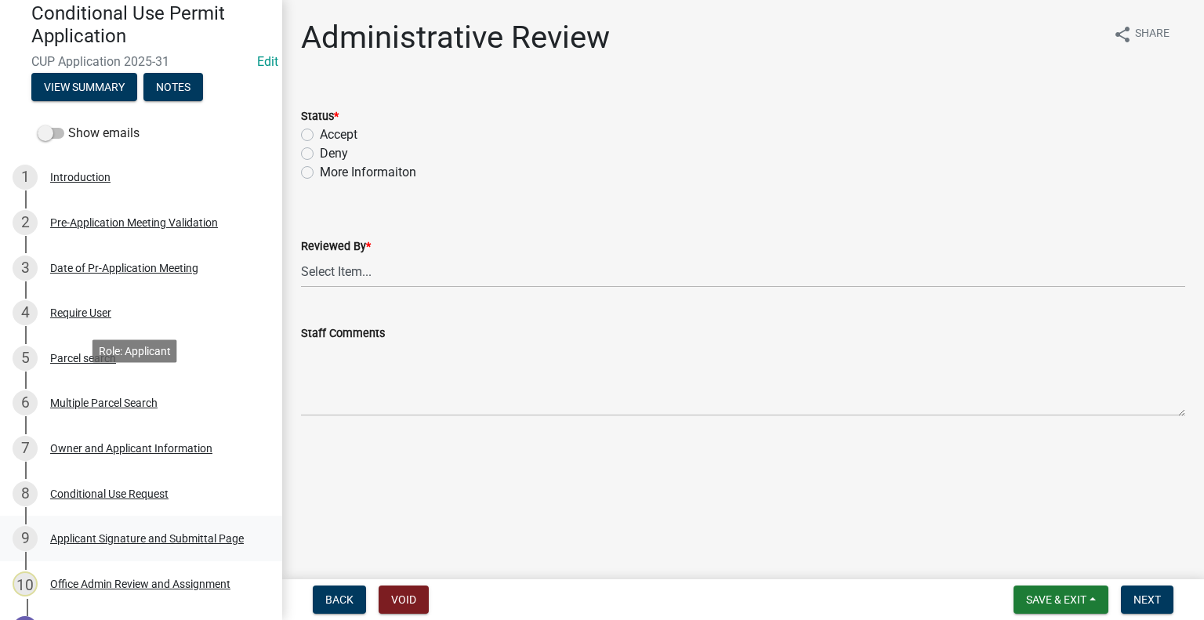
scroll to position [157, 0]
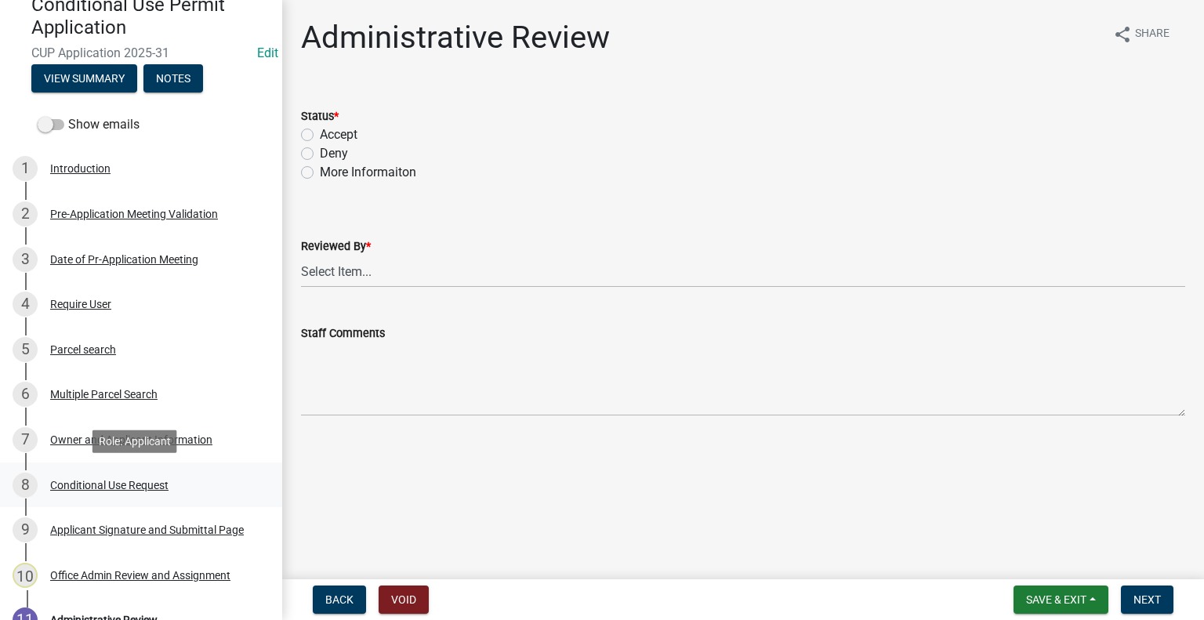
click at [106, 482] on div "Conditional Use Request" at bounding box center [109, 485] width 118 height 11
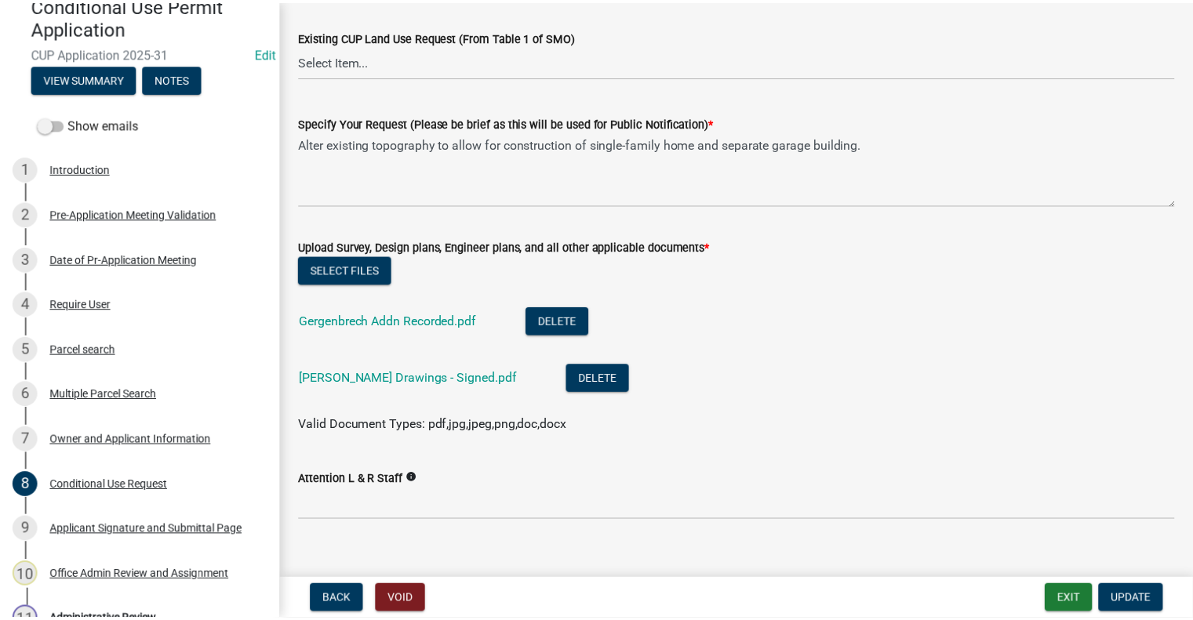
scroll to position [1085, 0]
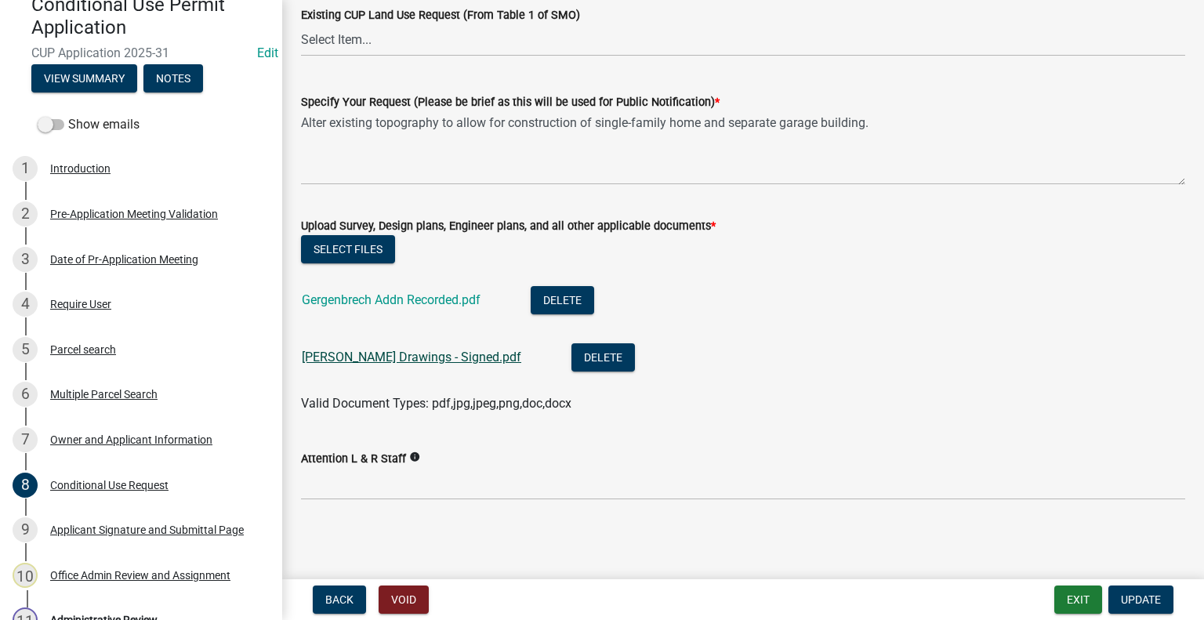
click at [383, 357] on link "Johnson Pete Lake Drawings - Signed.pdf" at bounding box center [412, 357] width 220 height 15
click at [401, 296] on link "Gergenbrech Addn Recorded.pdf" at bounding box center [391, 299] width 179 height 15
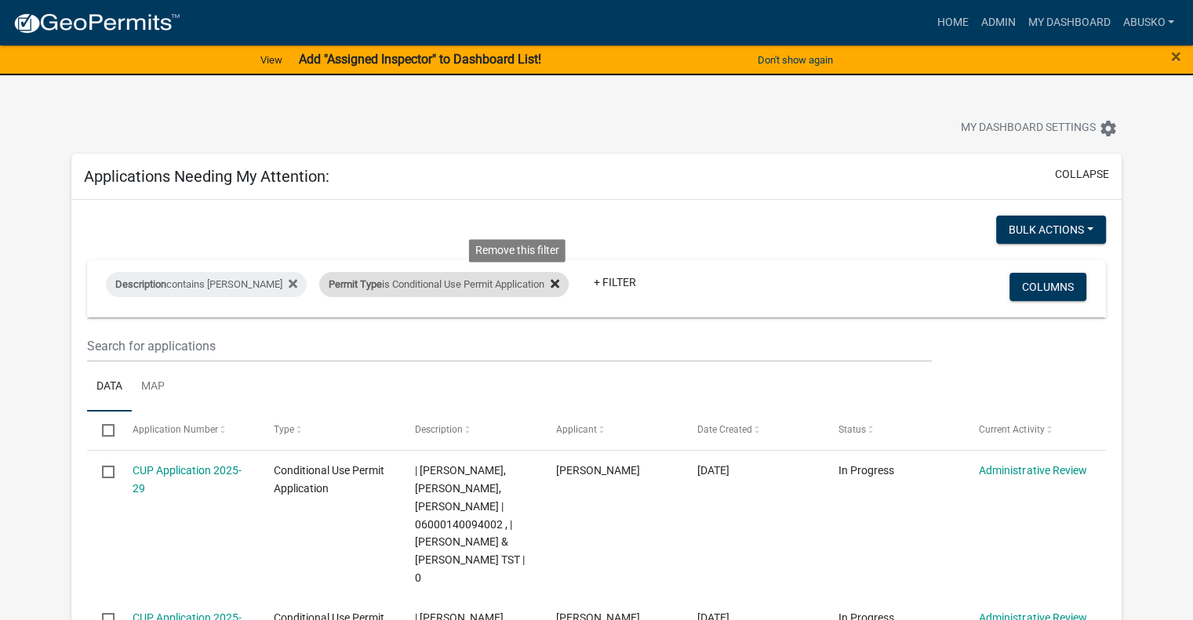
click at [550, 285] on icon at bounding box center [554, 283] width 9 height 9
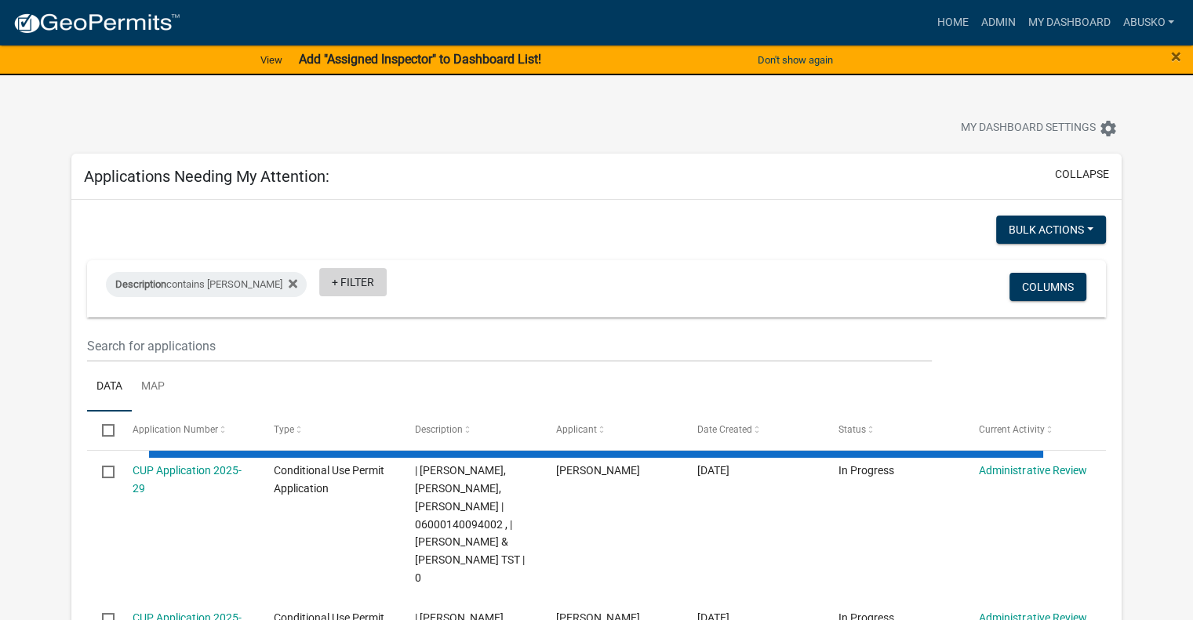
click at [320, 279] on link "+ Filter" at bounding box center [352, 282] width 67 height 28
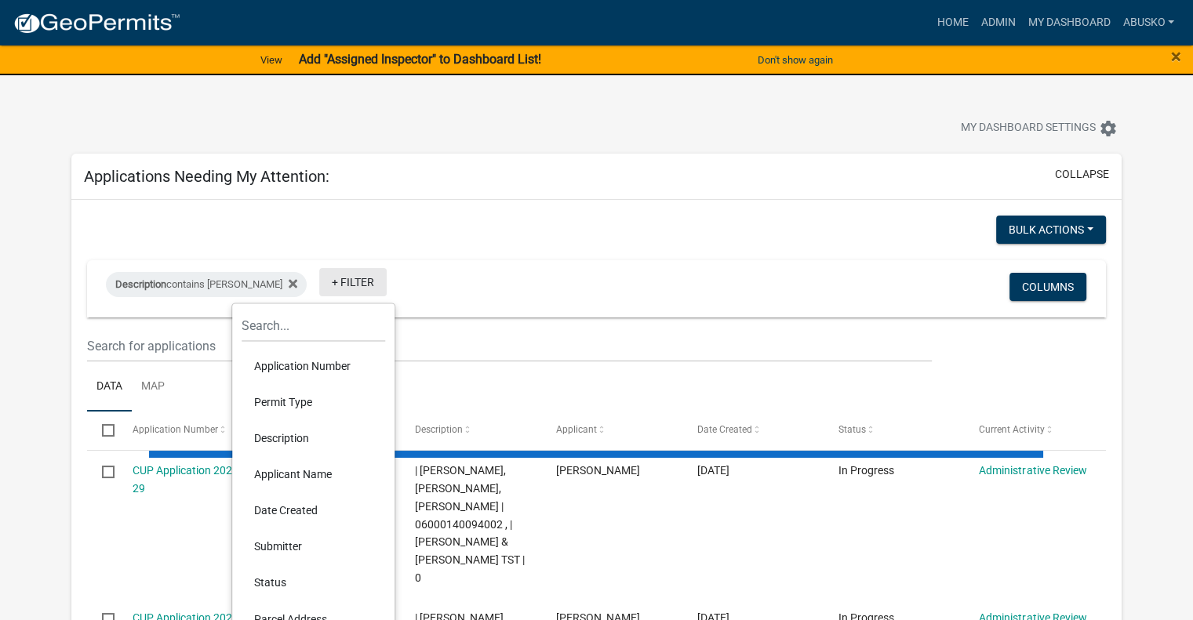
select select "1: 25"
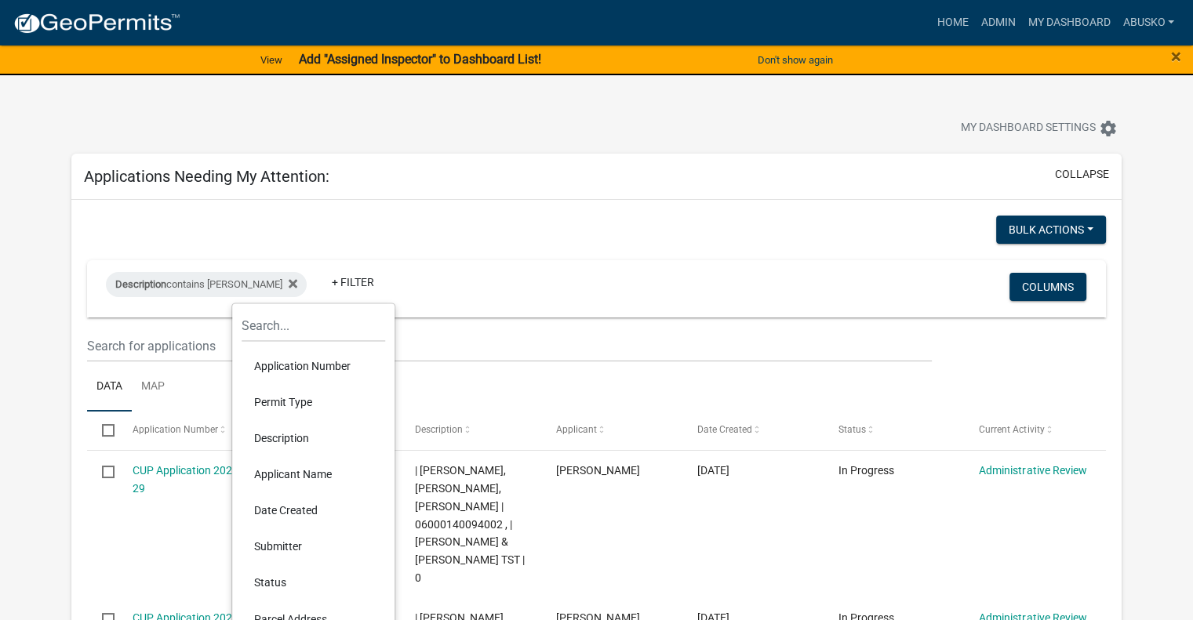
click at [294, 403] on li "Permit Type" at bounding box center [312, 402] width 143 height 36
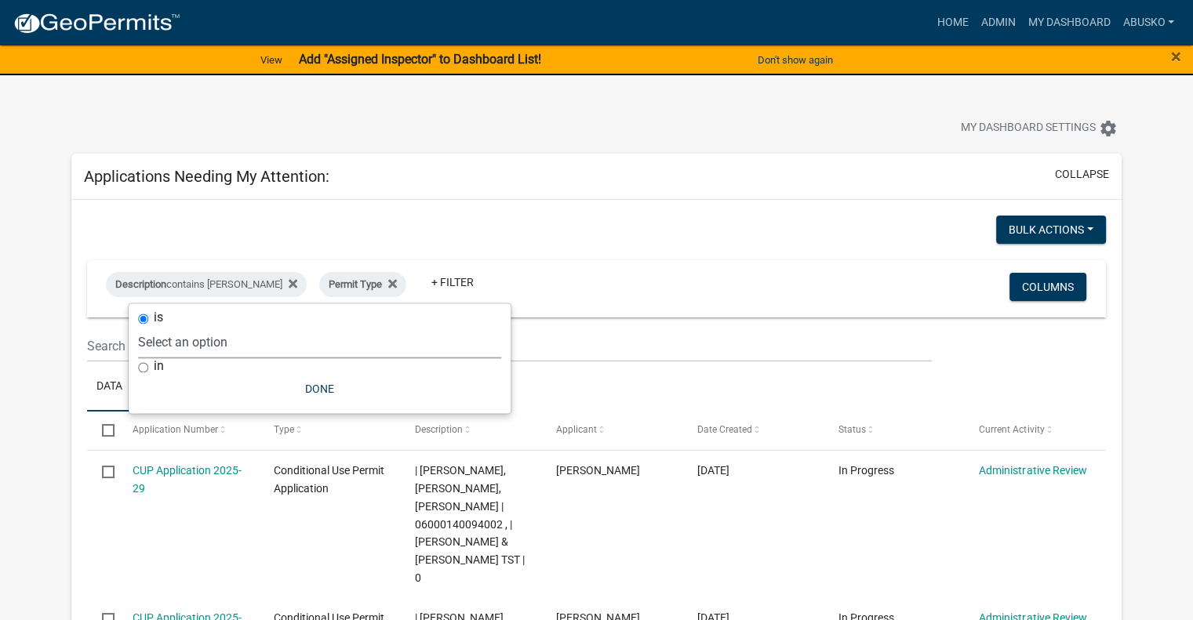
click at [229, 343] on select "Select an option Building Contractor / Excavators (Registration) Building Contr…" at bounding box center [319, 342] width 363 height 32
select select "6e70a9fa-9a46-4129-9cb1-bdd16cff0c50"
click at [191, 326] on select "Select an option Building Contractor / Excavators (Registration) Building Contr…" at bounding box center [319, 342] width 363 height 32
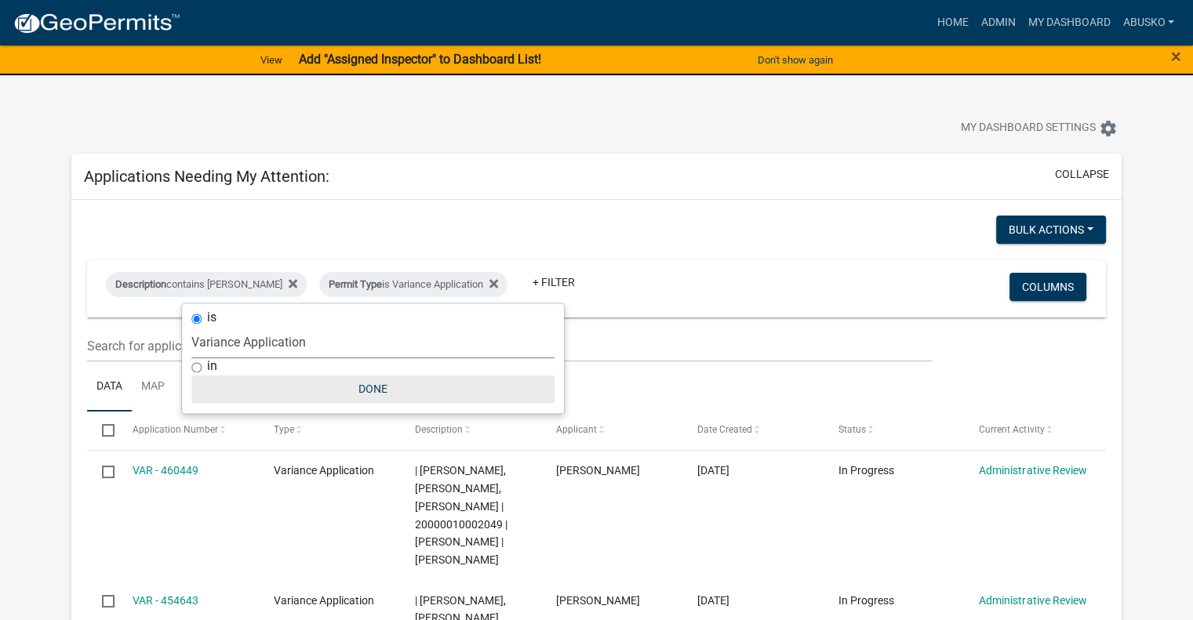
click at [370, 388] on button "Done" at bounding box center [372, 389] width 363 height 28
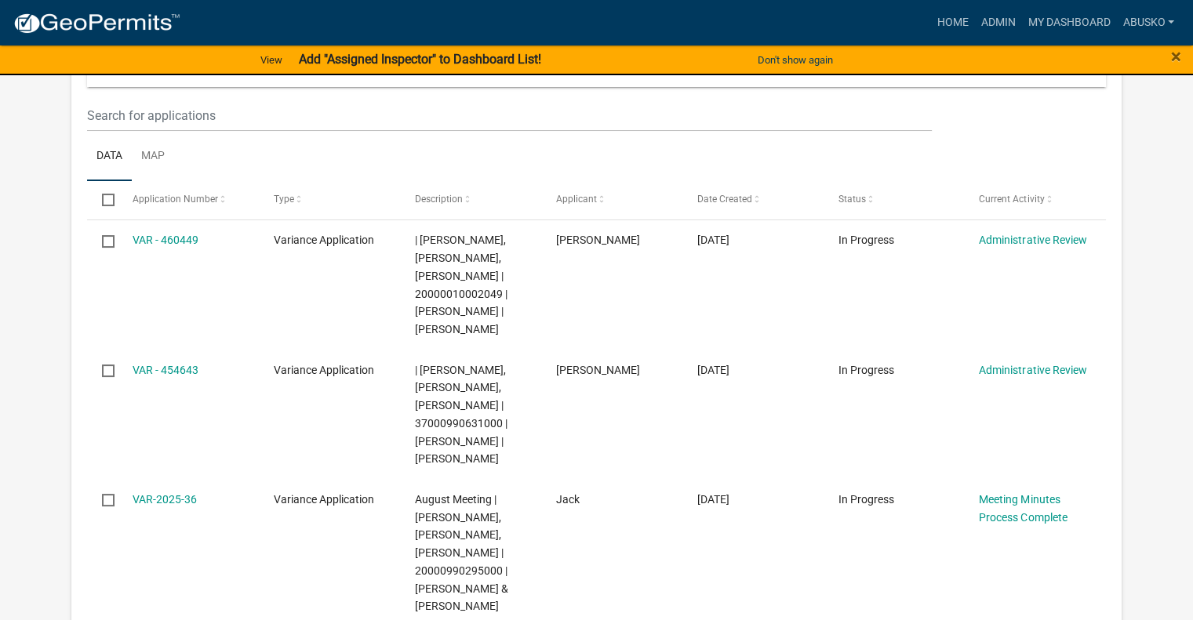
scroll to position [314, 0]
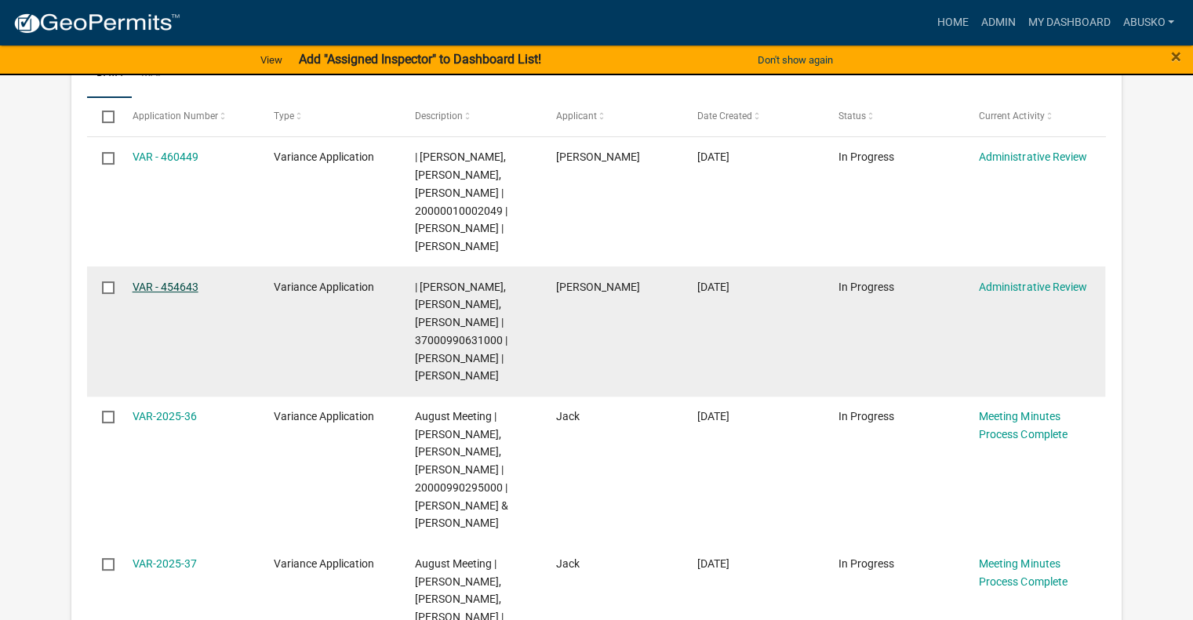
click at [180, 285] on link "VAR - 454643" at bounding box center [166, 287] width 66 height 13
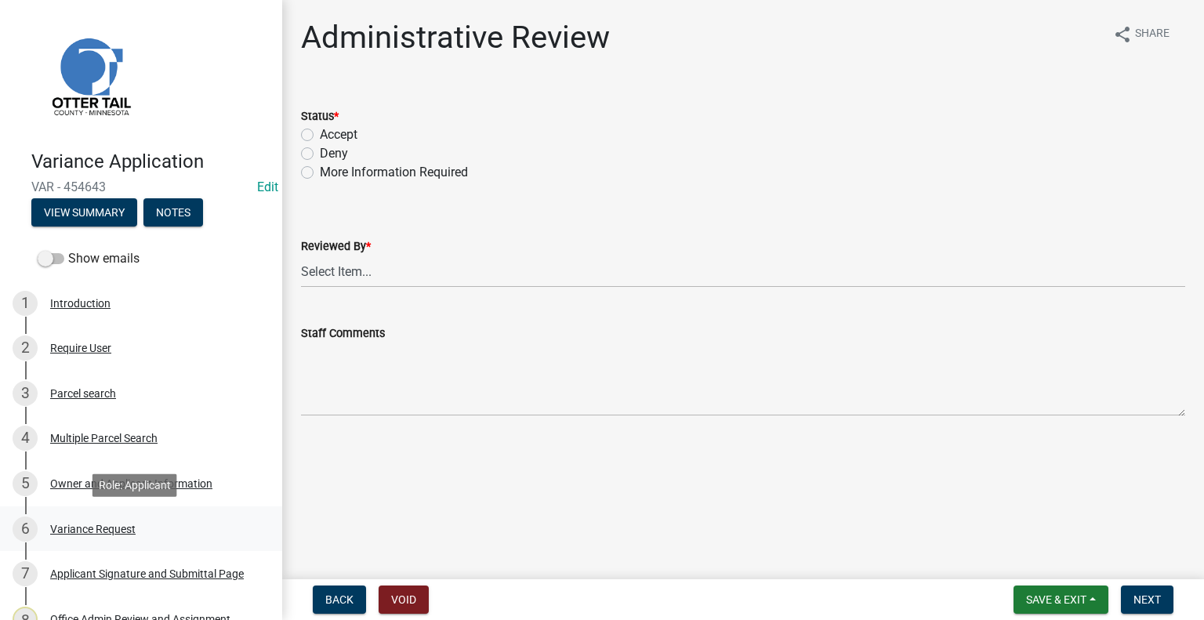
click at [114, 533] on div "Variance Request" at bounding box center [92, 529] width 85 height 11
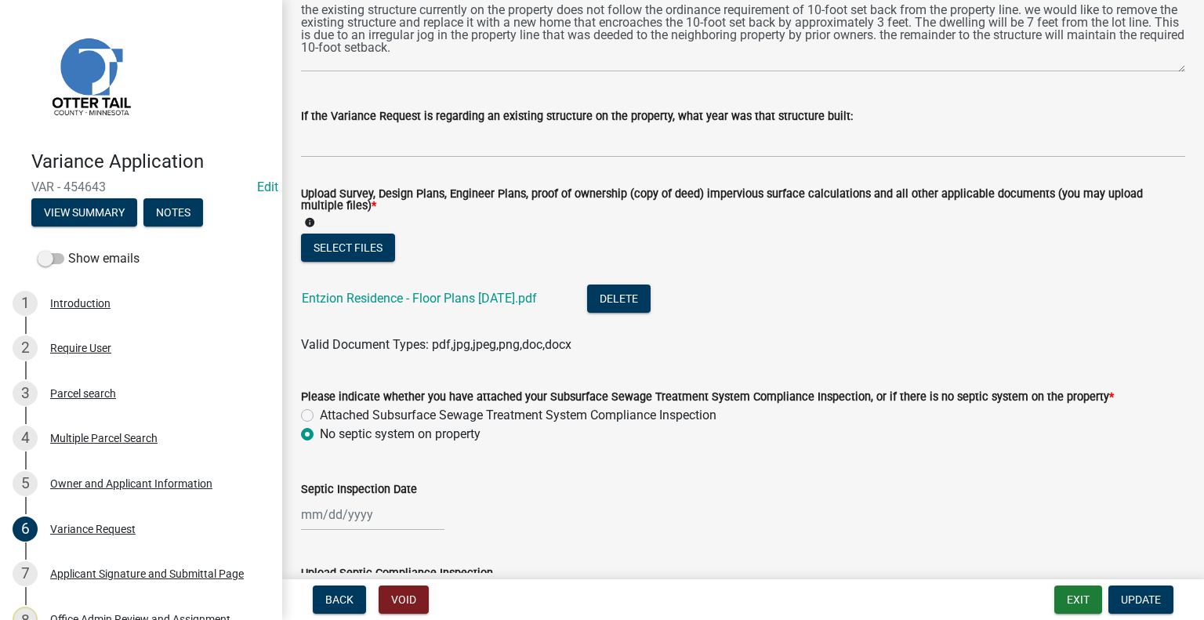
scroll to position [470, 0]
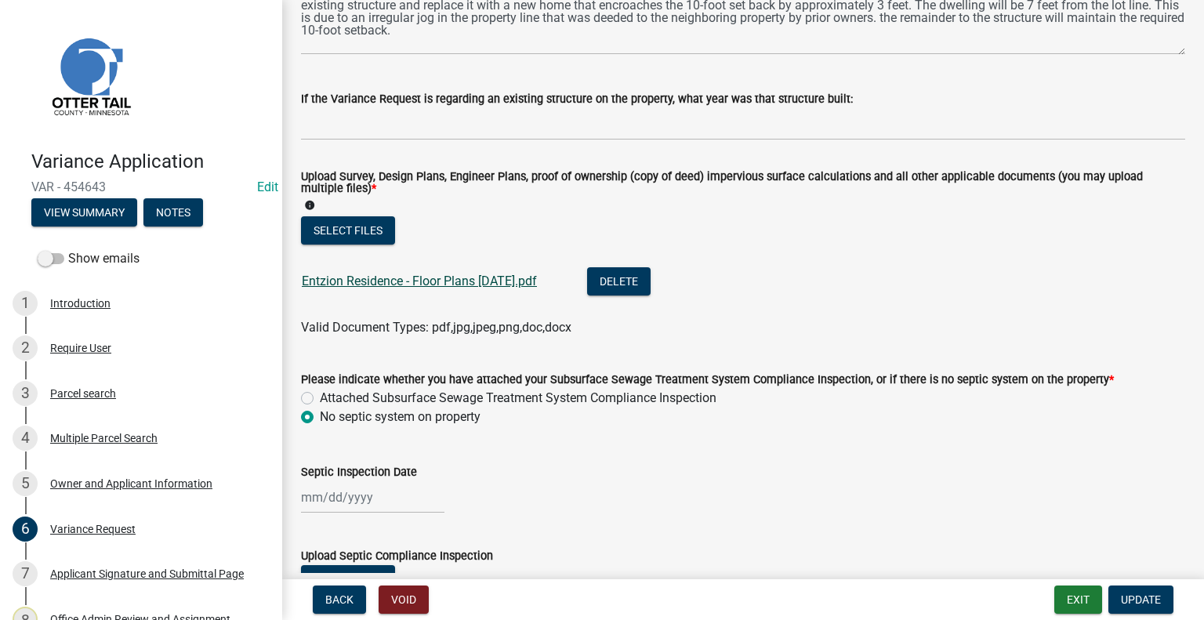
click at [390, 276] on link "Entzion Residence - Floor Plans 7-17-25.pdf" at bounding box center [419, 281] width 235 height 15
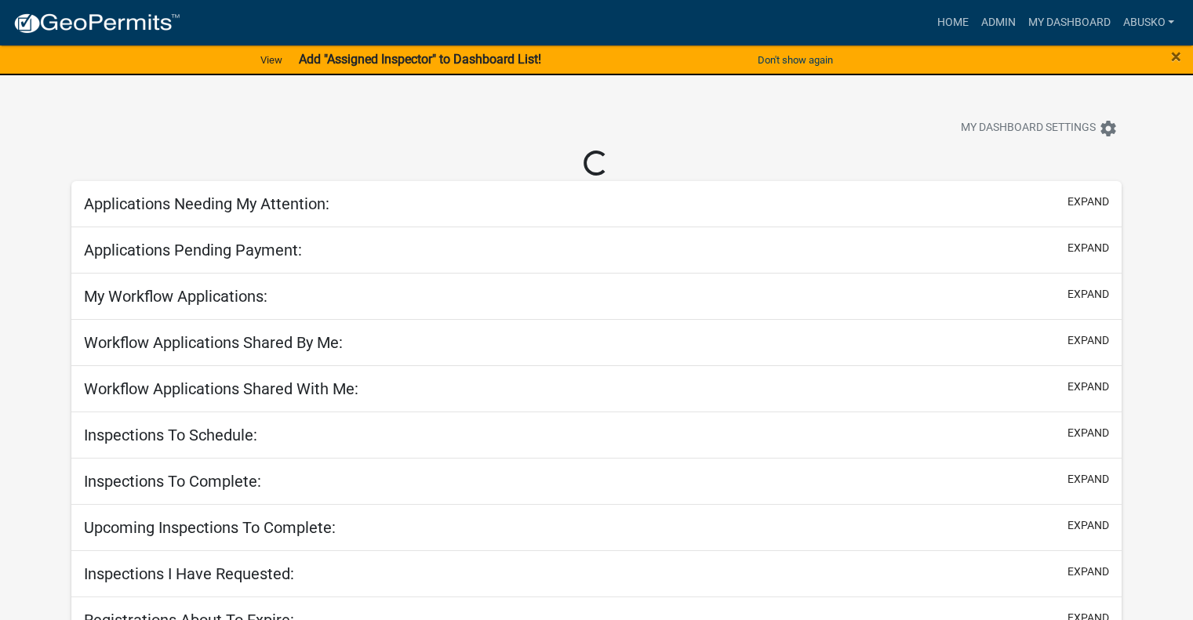
select select "1: 25"
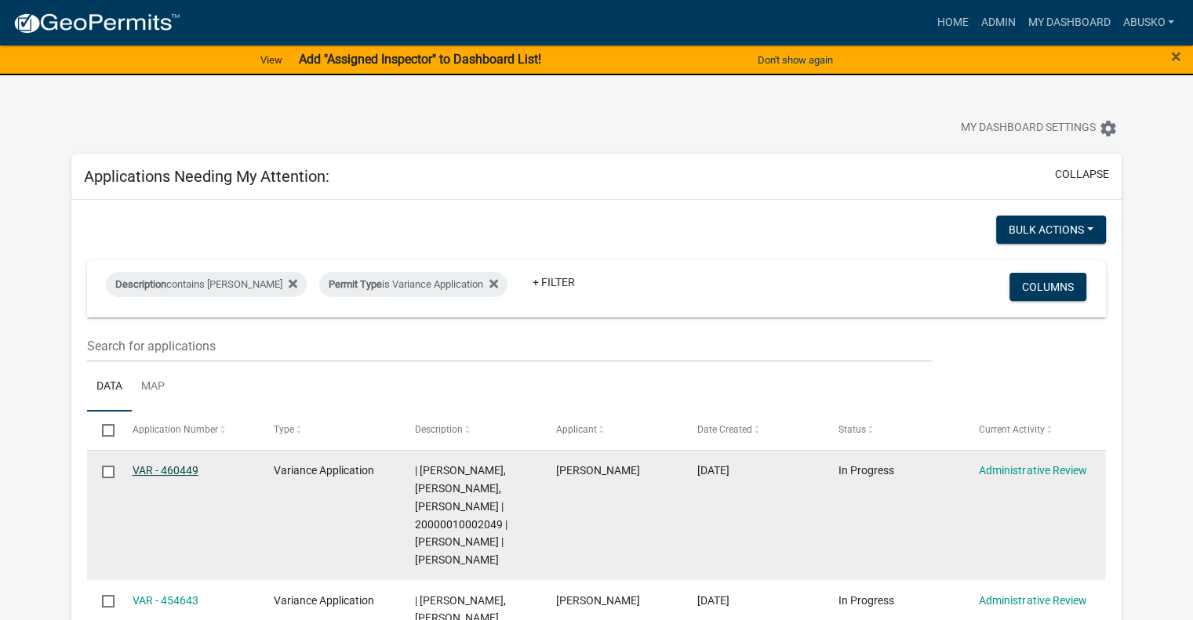
click at [176, 470] on link "VAR - 460449" at bounding box center [166, 470] width 66 height 13
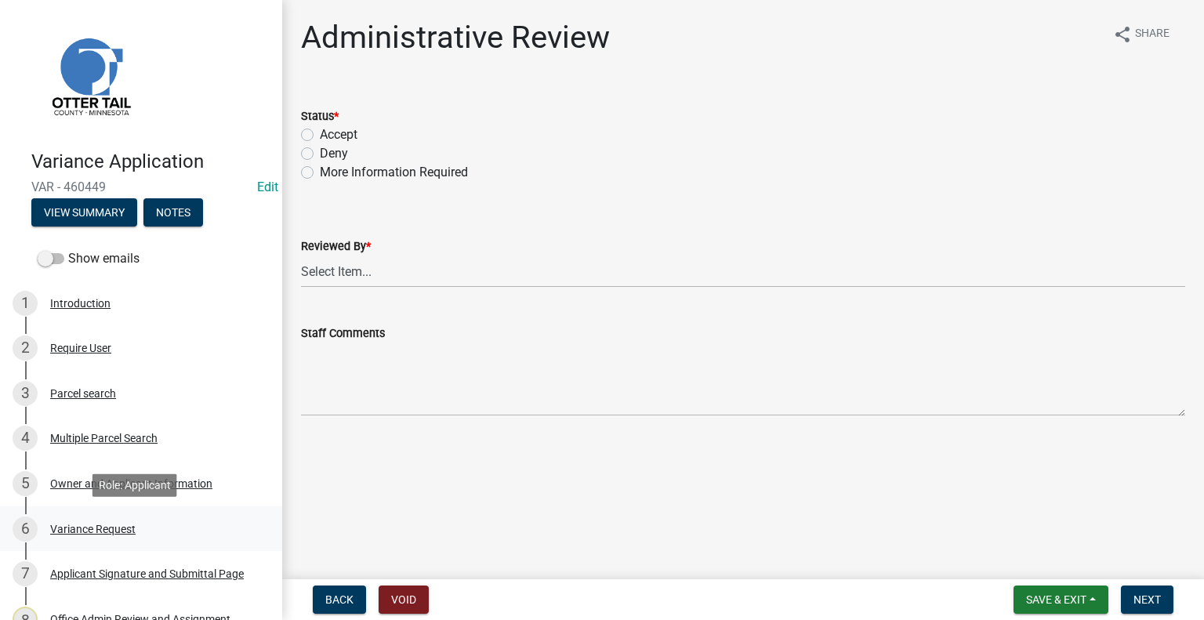
click at [110, 529] on div "Variance Request" at bounding box center [92, 529] width 85 height 11
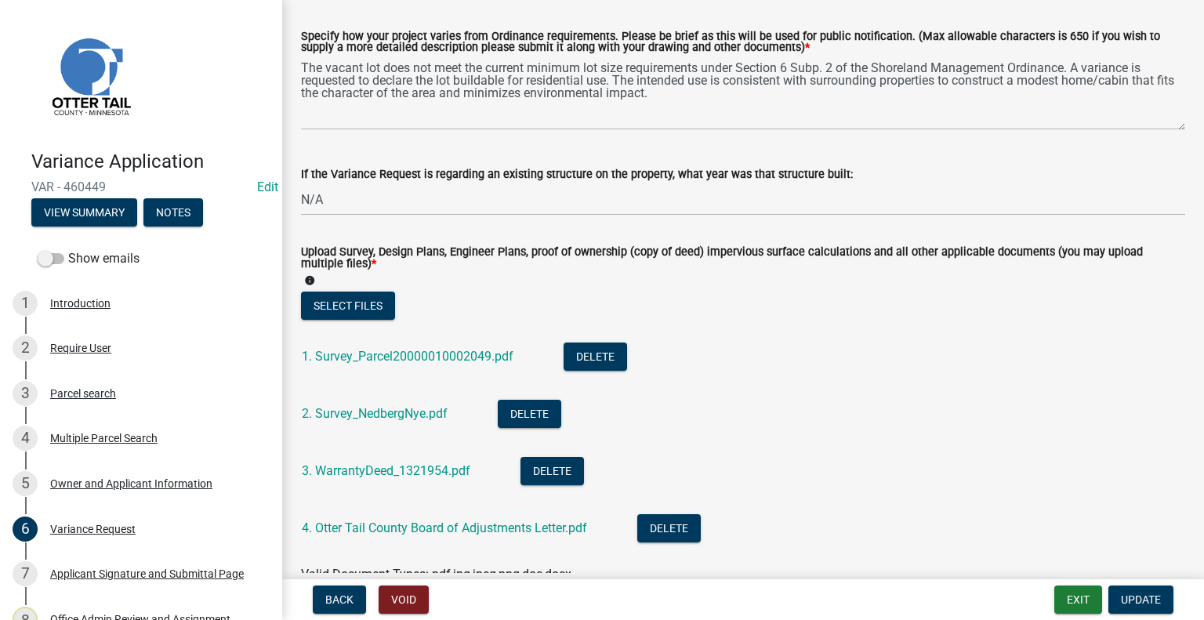
scroll to position [470, 0]
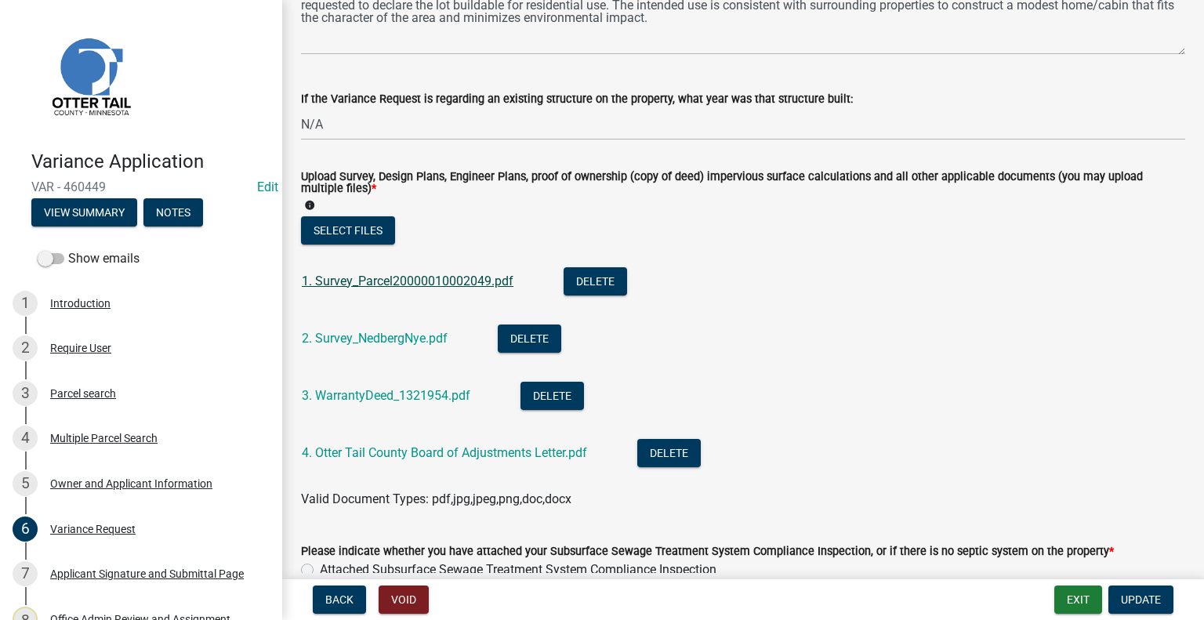
click at [439, 278] on link "1. Survey_Parcel20000010002049.pdf" at bounding box center [408, 281] width 212 height 15
click at [361, 334] on link "2. Survey_NedbergNye.pdf" at bounding box center [375, 338] width 146 height 15
click at [389, 456] on link "4. Otter Tail County Board of Adjustments Letter.pdf" at bounding box center [444, 452] width 285 height 15
click at [392, 283] on link "1. Survey_Parcel20000010002049.pdf" at bounding box center [408, 281] width 212 height 15
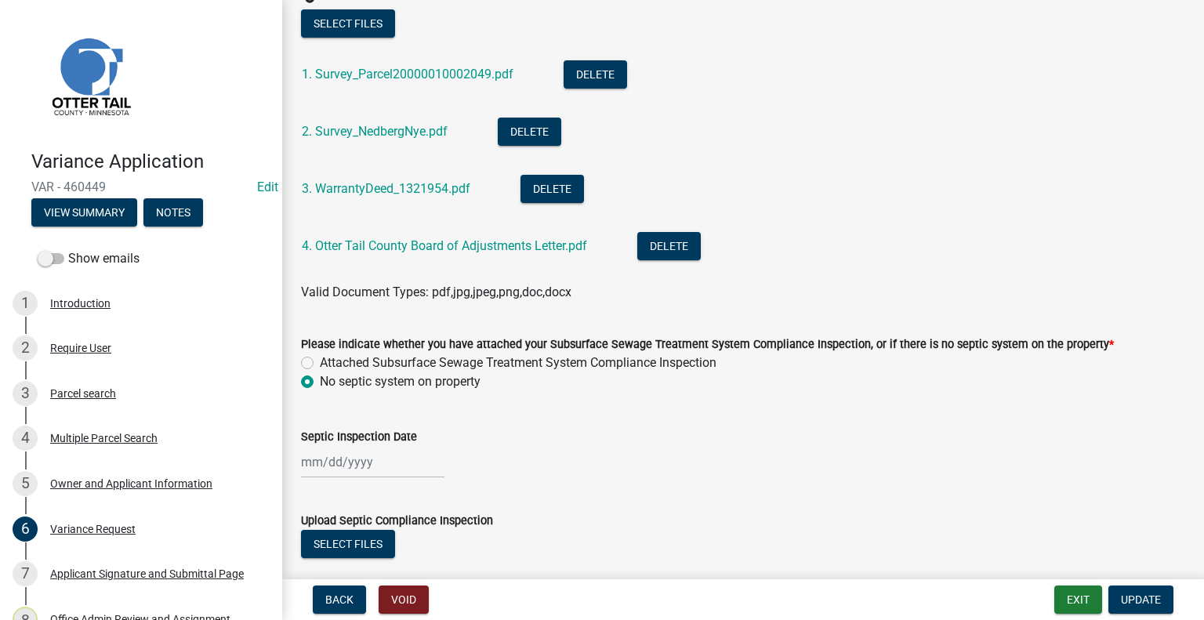
scroll to position [784, 0]
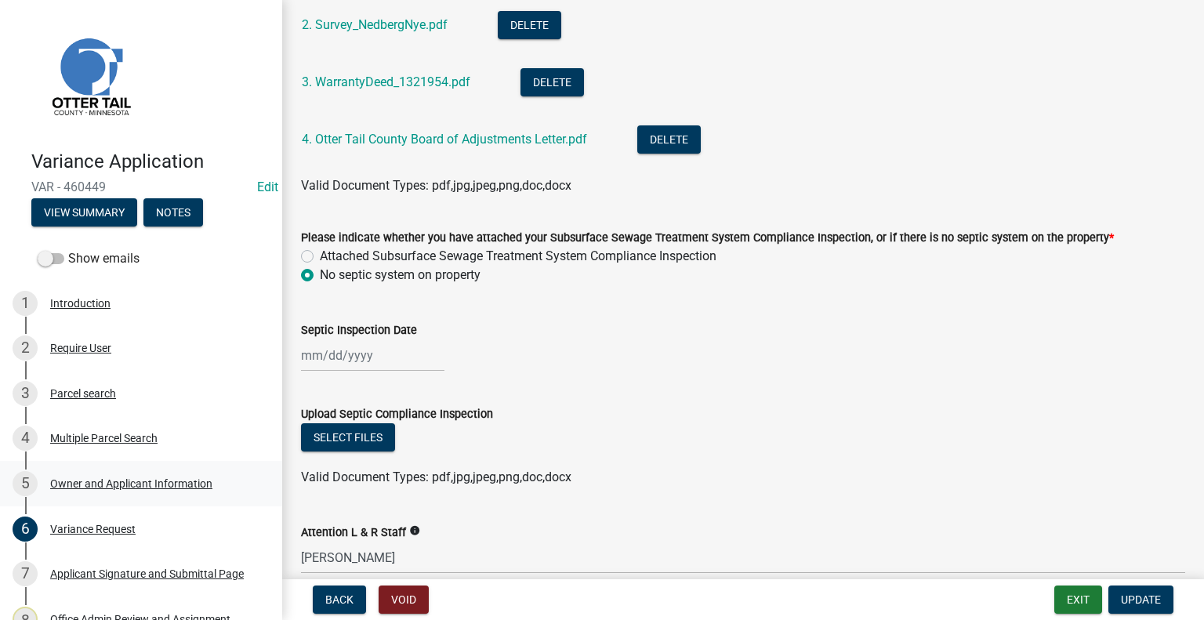
click at [132, 479] on div "Owner and Applicant Information" at bounding box center [131, 483] width 162 height 11
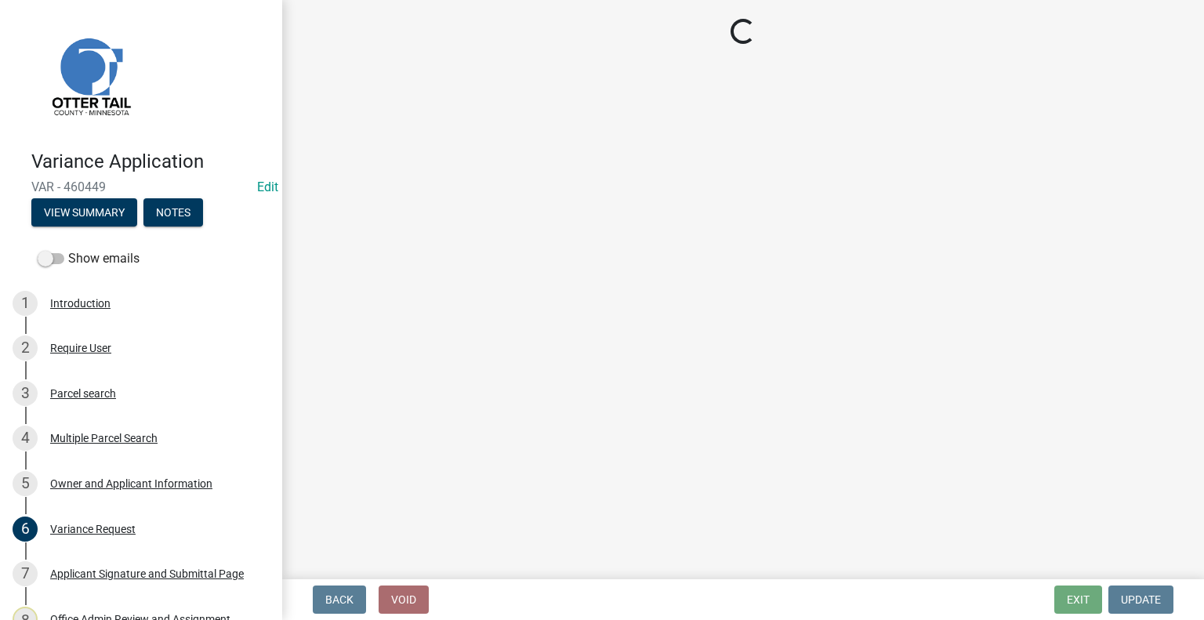
scroll to position [0, 0]
select select "1b3c9c87-7ed8-4260-82f4-93ec7467fd5d"
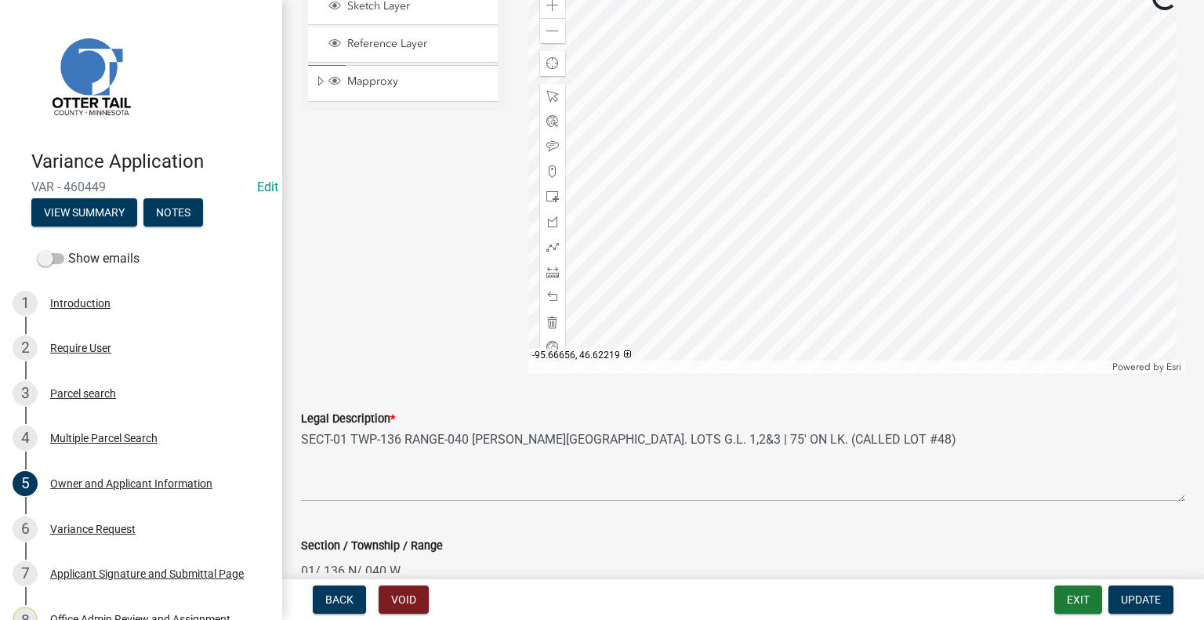
scroll to position [1525, 0]
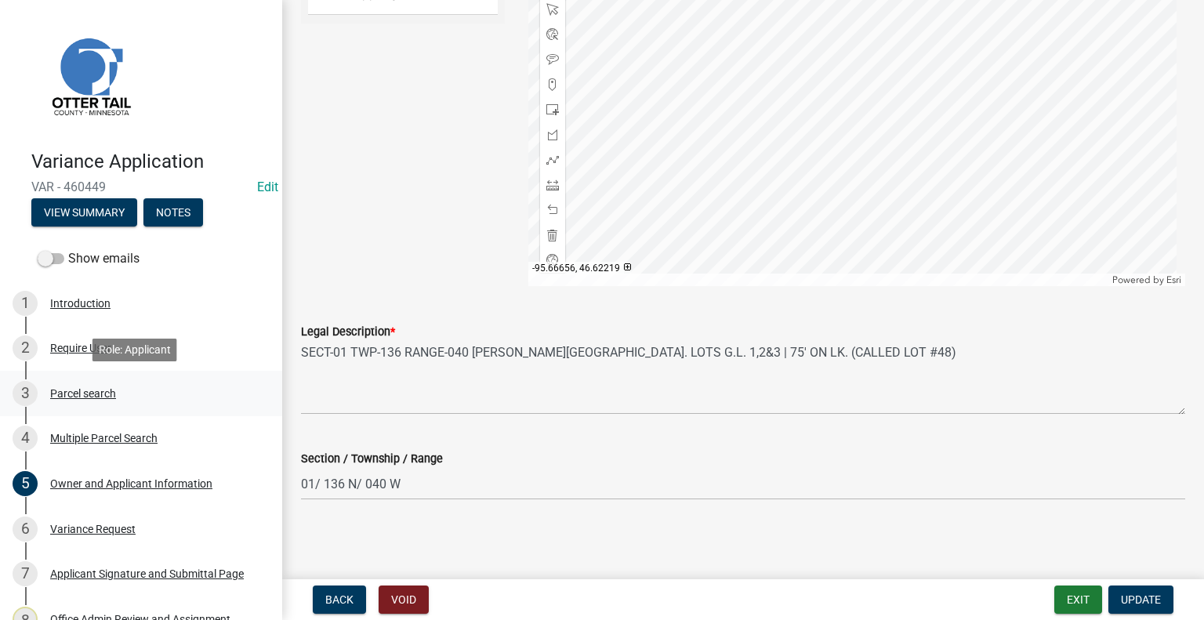
click at [70, 388] on div "Parcel search" at bounding box center [83, 393] width 66 height 11
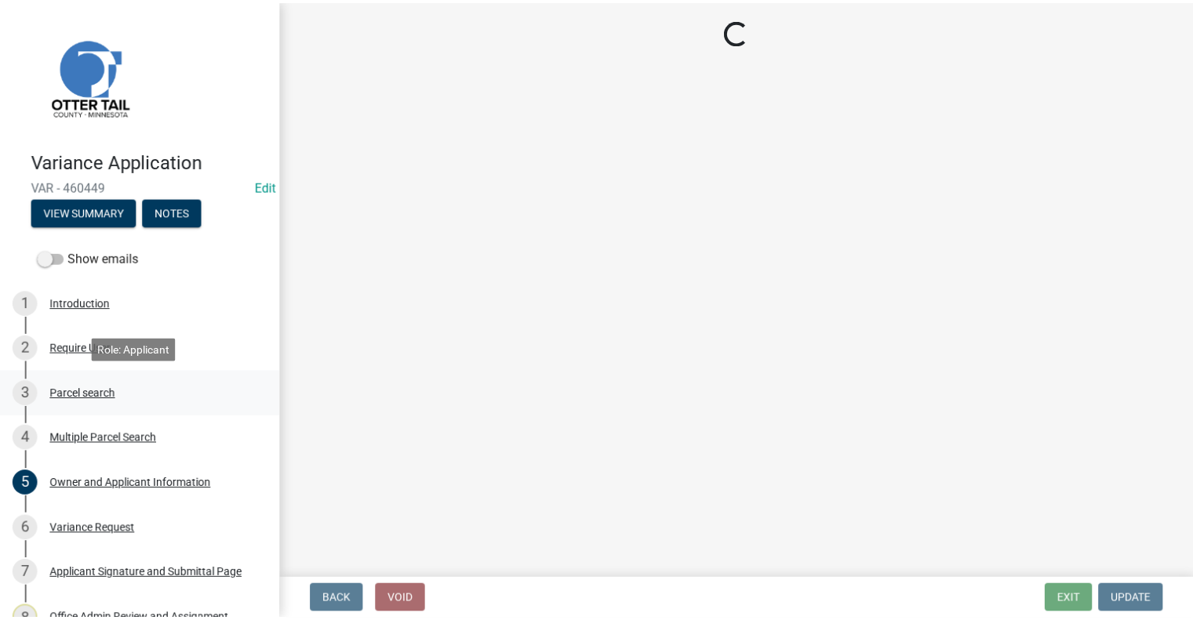
scroll to position [0, 0]
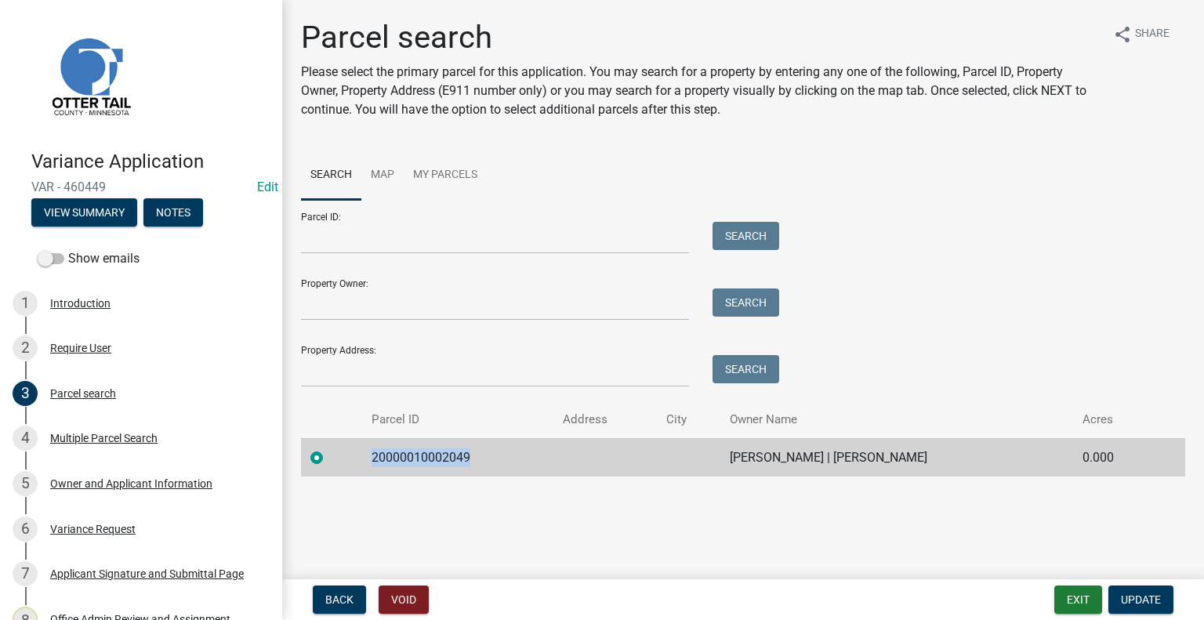
drag, startPoint x: 480, startPoint y: 459, endPoint x: 375, endPoint y: 457, distance: 105.1
click at [375, 457] on td "20000010002049" at bounding box center [457, 457] width 191 height 38
copy td "20000010002049"
click at [383, 236] on input "Parcel ID:" at bounding box center [495, 238] width 388 height 32
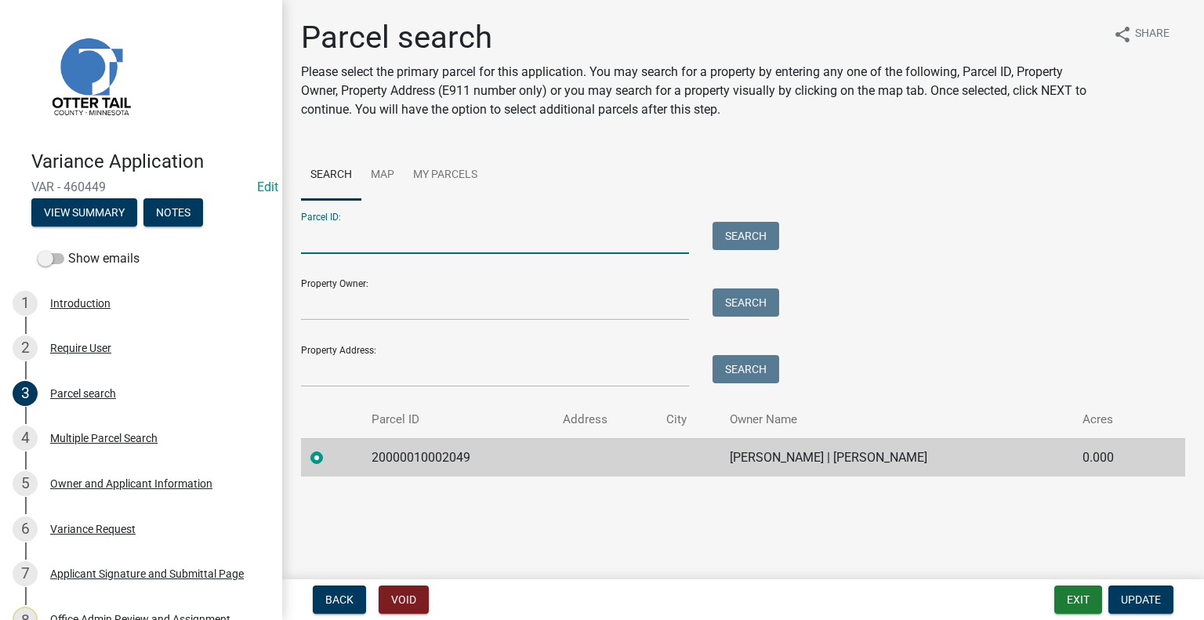
paste input "20000010002049"
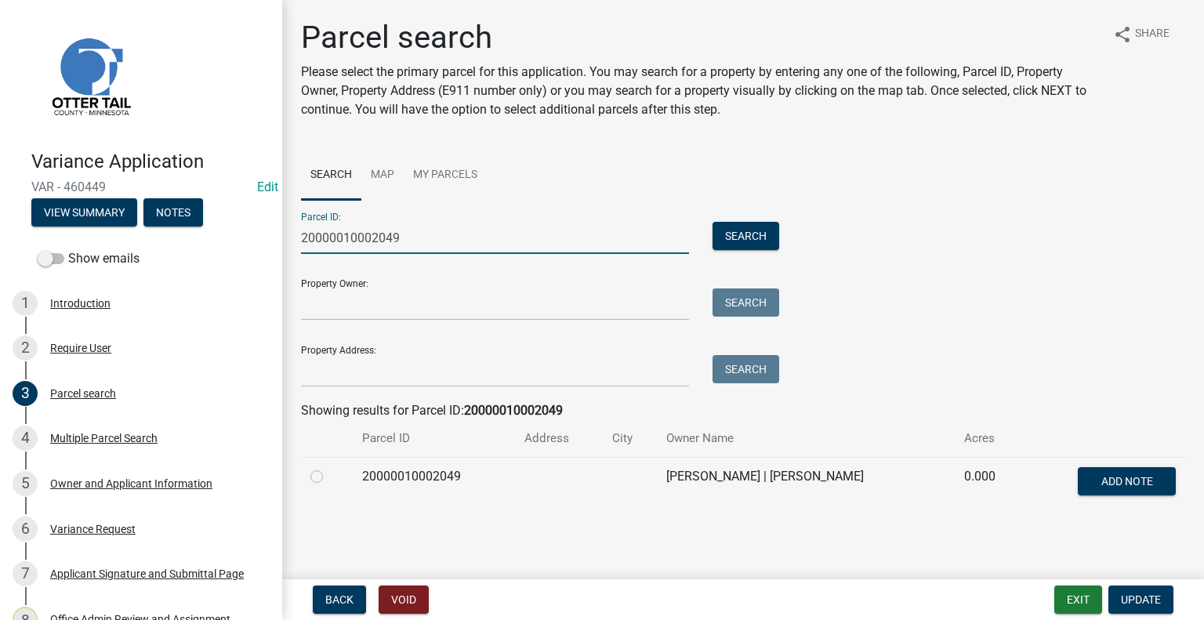
type input "20000010002049"
click at [1082, 590] on button "Exit" at bounding box center [1079, 600] width 48 height 28
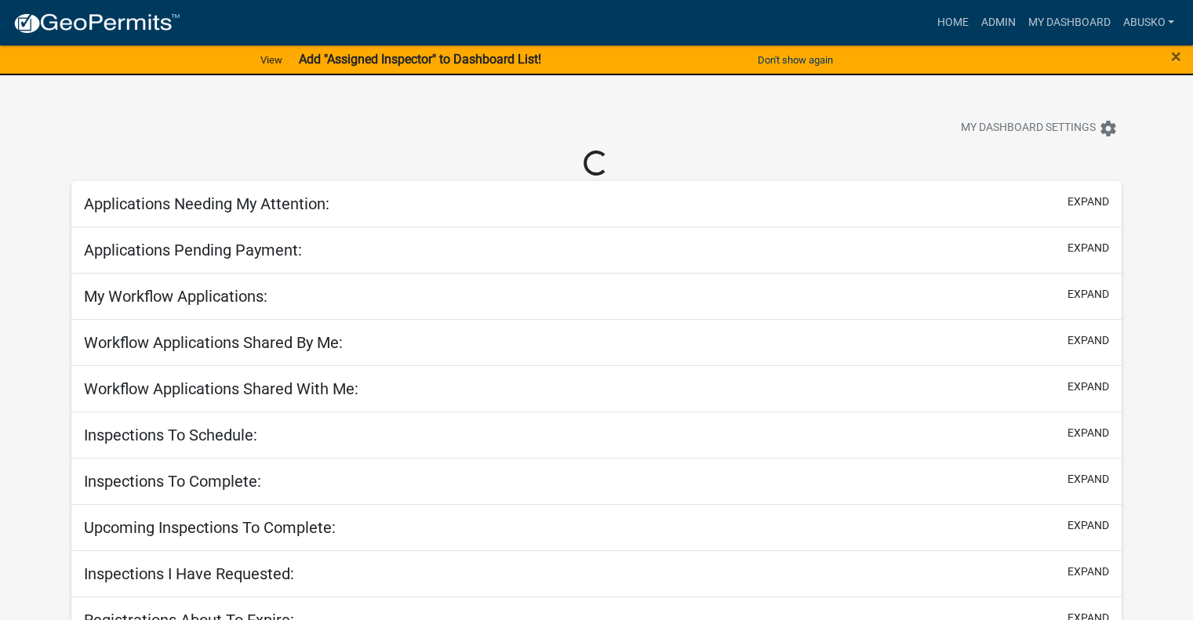
select select "1: 25"
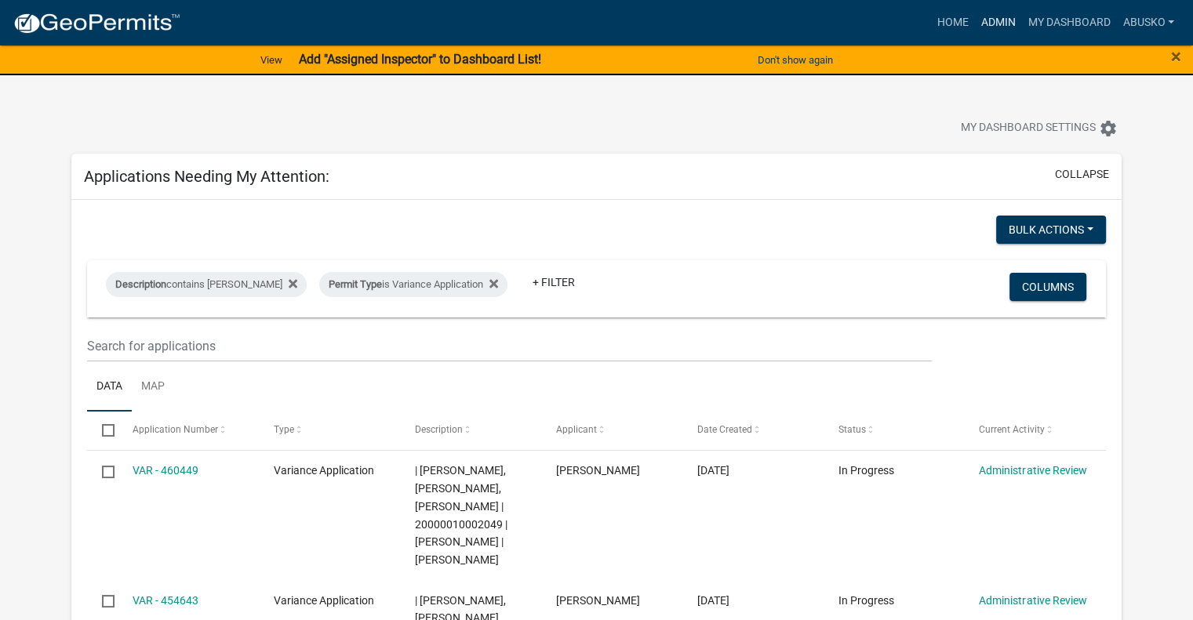
click at [1009, 17] on link "Admin" at bounding box center [997, 23] width 47 height 30
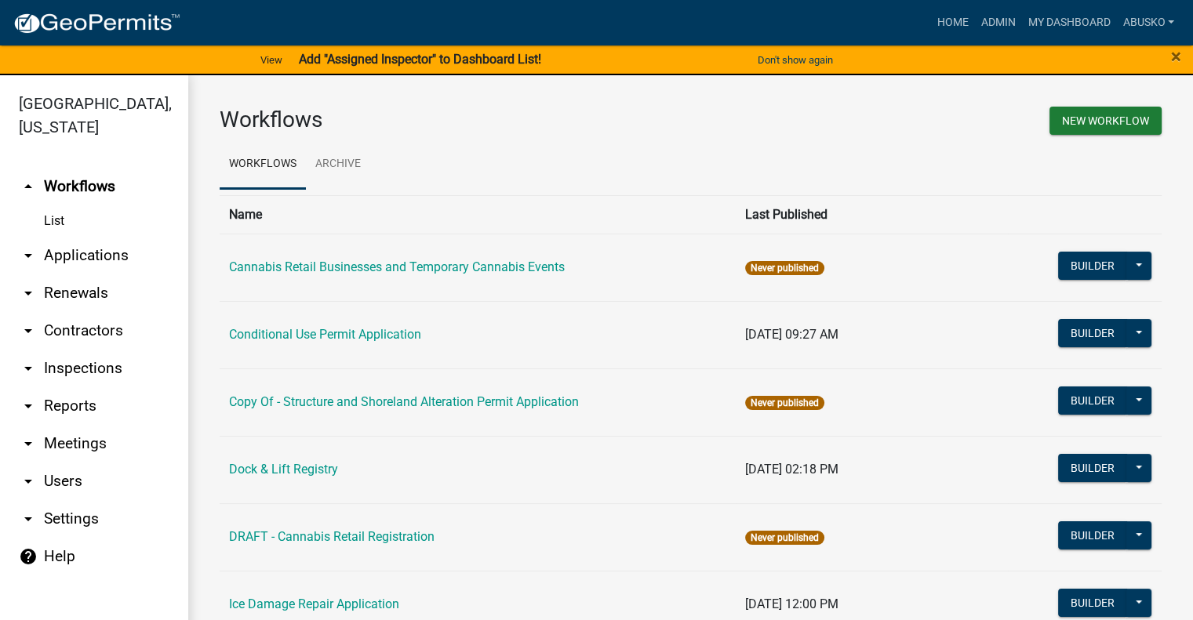
click at [88, 250] on link "arrow_drop_down Applications" at bounding box center [94, 256] width 188 height 38
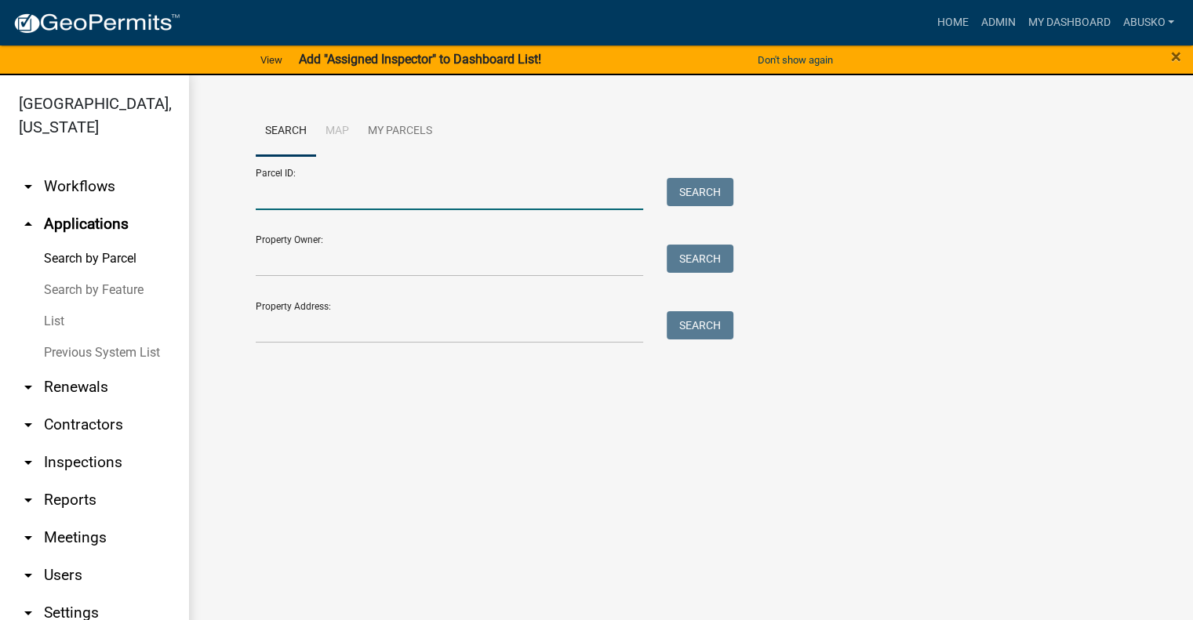
click at [376, 194] on input "Parcel ID:" at bounding box center [450, 194] width 388 height 32
paste input "20000010002049"
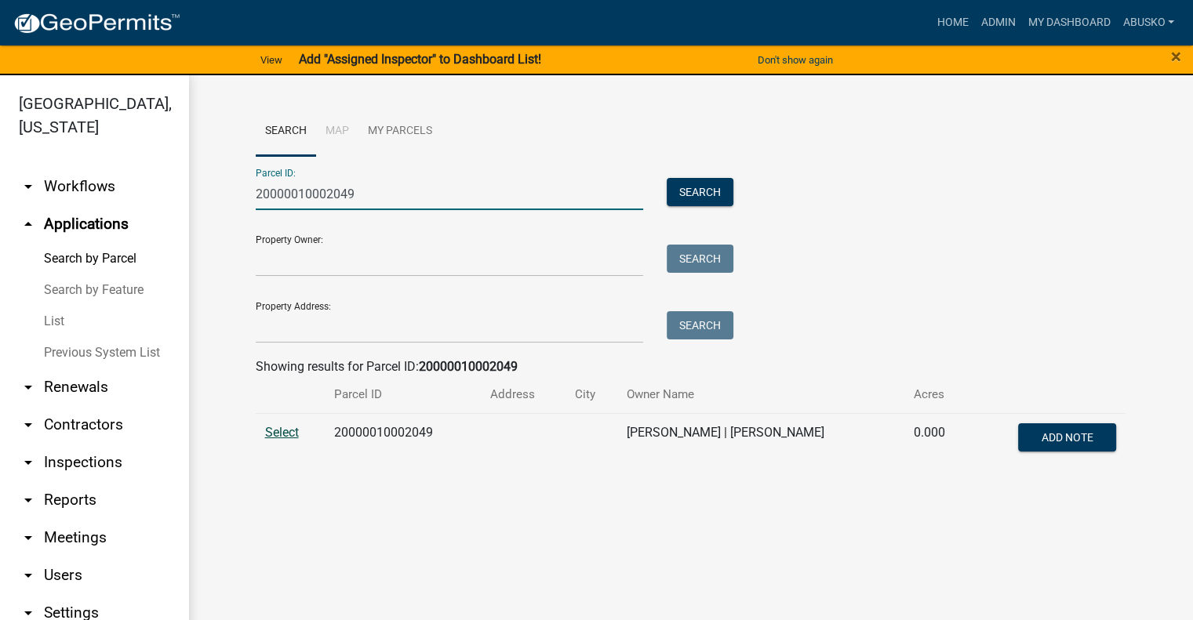
type input "20000010002049"
click at [285, 435] on span "Select" at bounding box center [282, 432] width 34 height 15
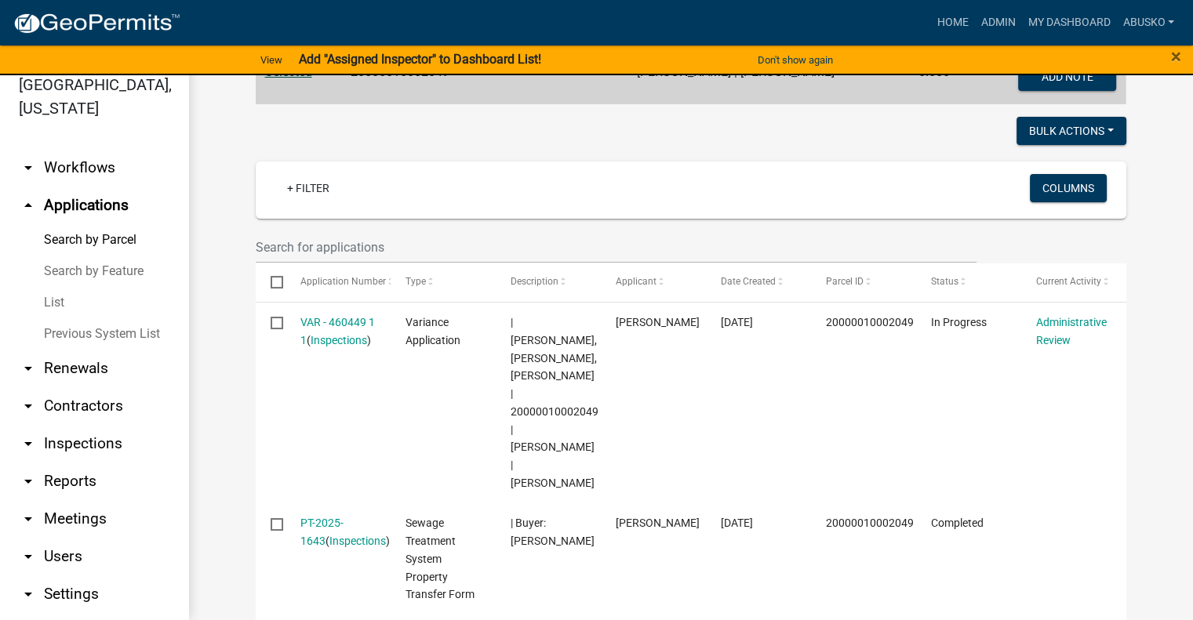
scroll to position [369, 0]
